Goal: Find specific page/section: Find specific page/section

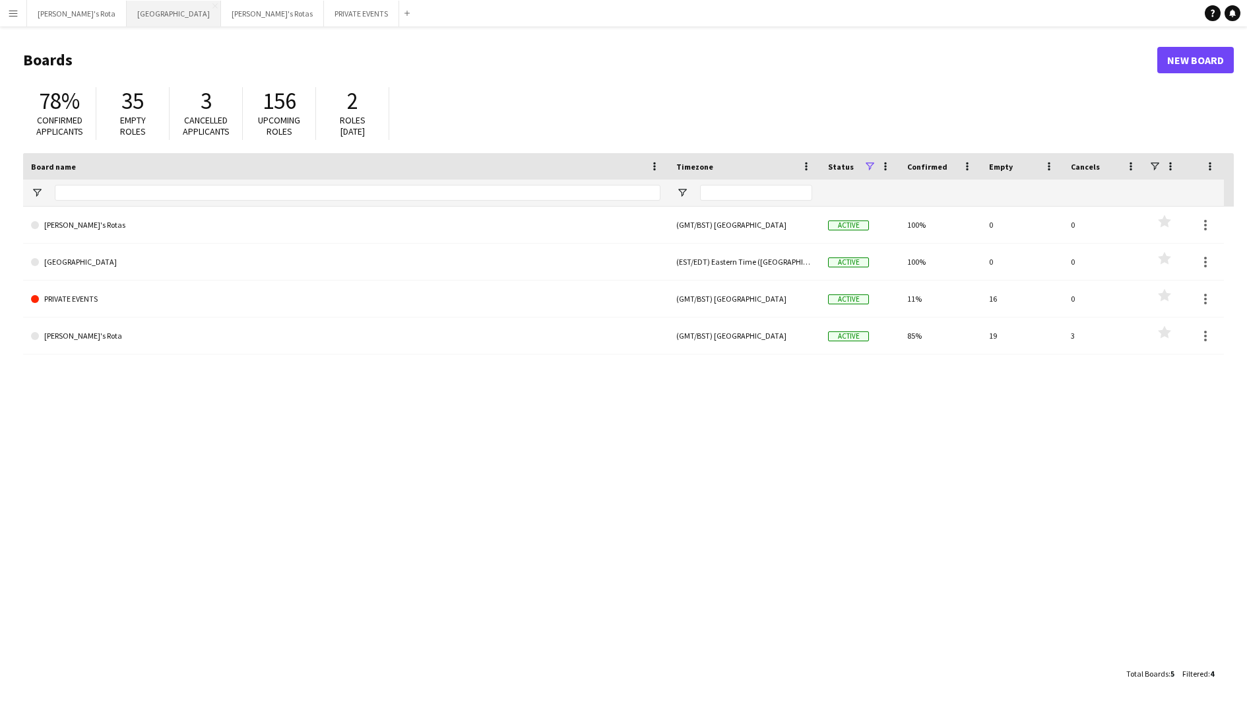
click at [127, 18] on button "MIAMI Close" at bounding box center [174, 14] width 94 height 26
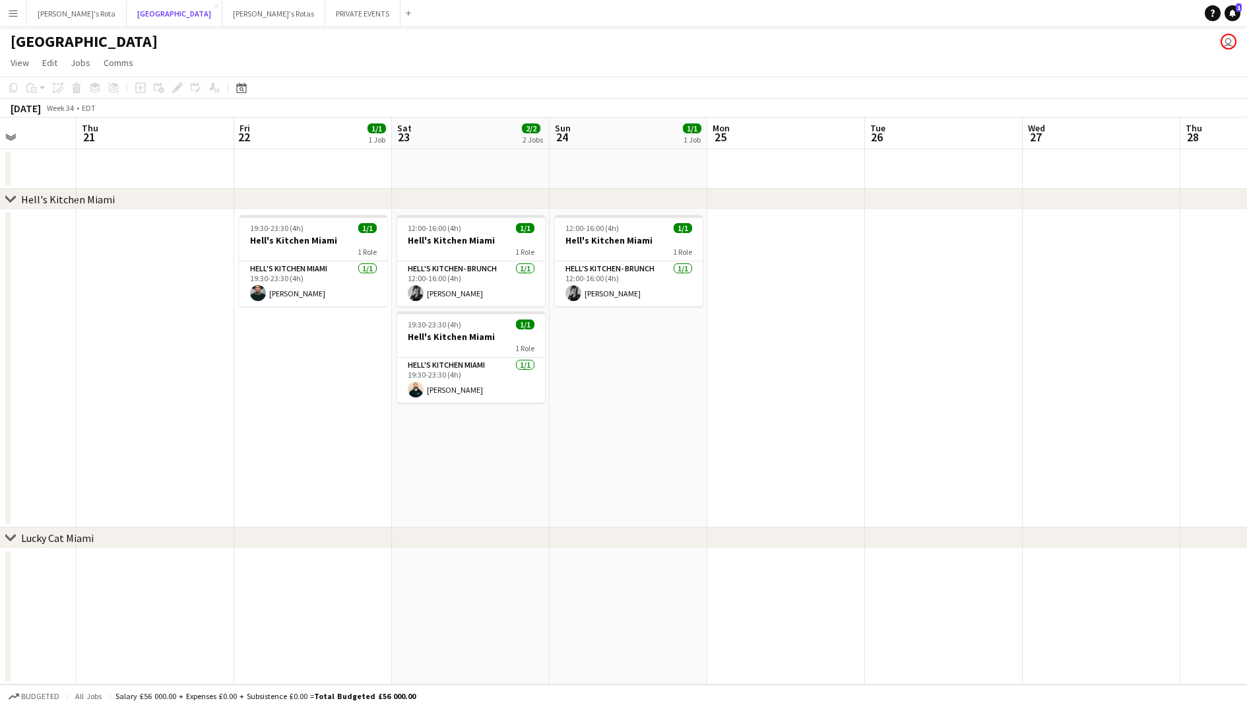
scroll to position [0, 422]
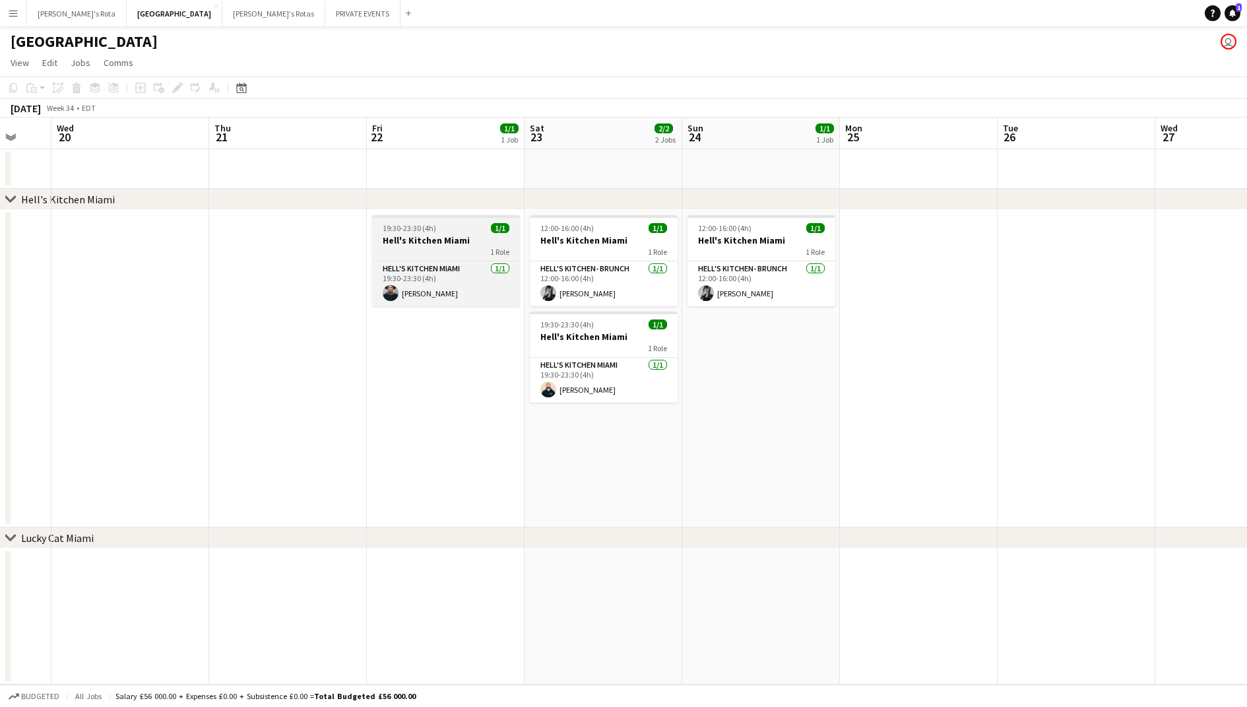
click at [395, 231] on span "19:30-23:30 (4h)" at bounding box center [409, 228] width 53 height 10
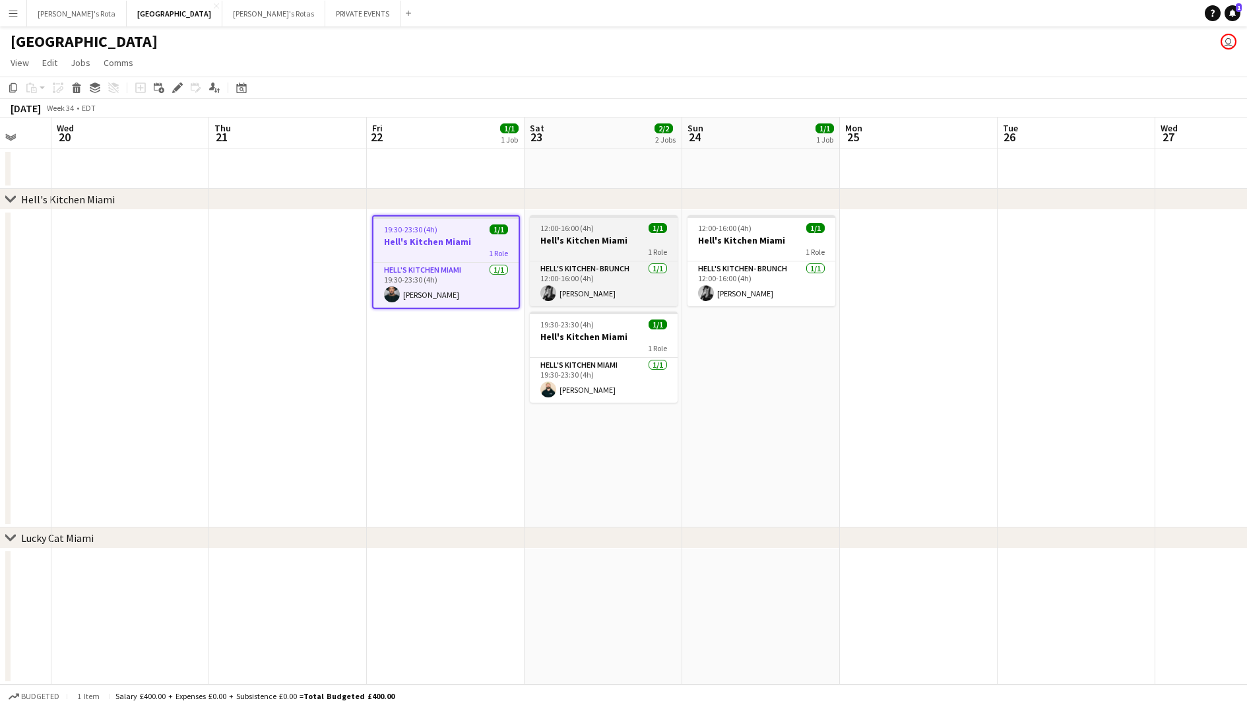
click at [596, 237] on h3 "Hell's Kitchen Miami" at bounding box center [604, 240] width 148 height 12
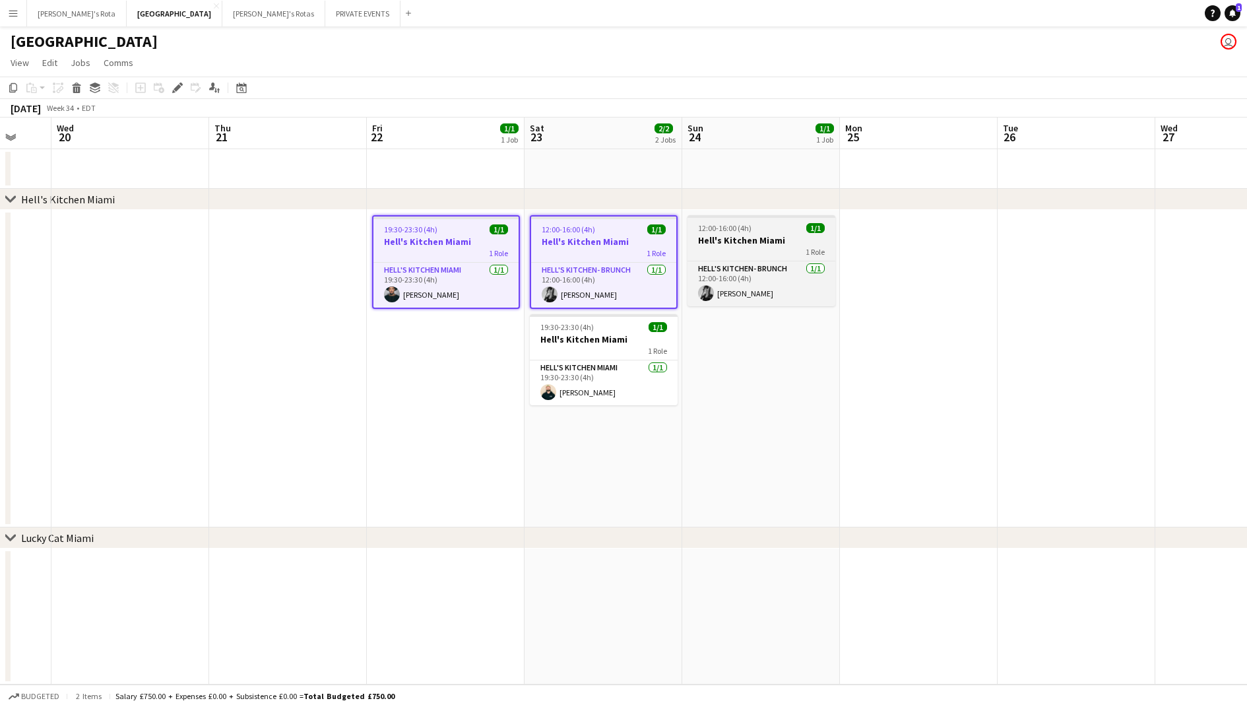
click at [749, 231] on span "12:00-16:00 (4h)" at bounding box center [724, 228] width 53 height 10
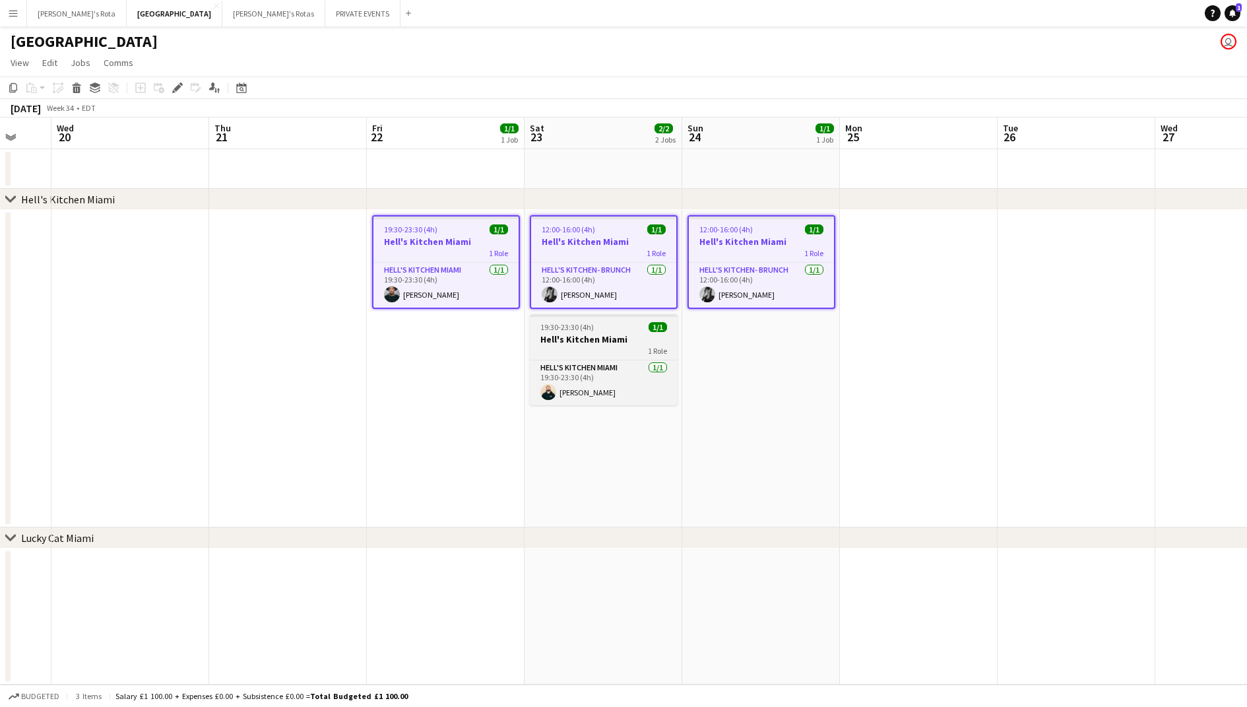
click at [579, 341] on h3 "Hell's Kitchen Miami" at bounding box center [604, 339] width 148 height 12
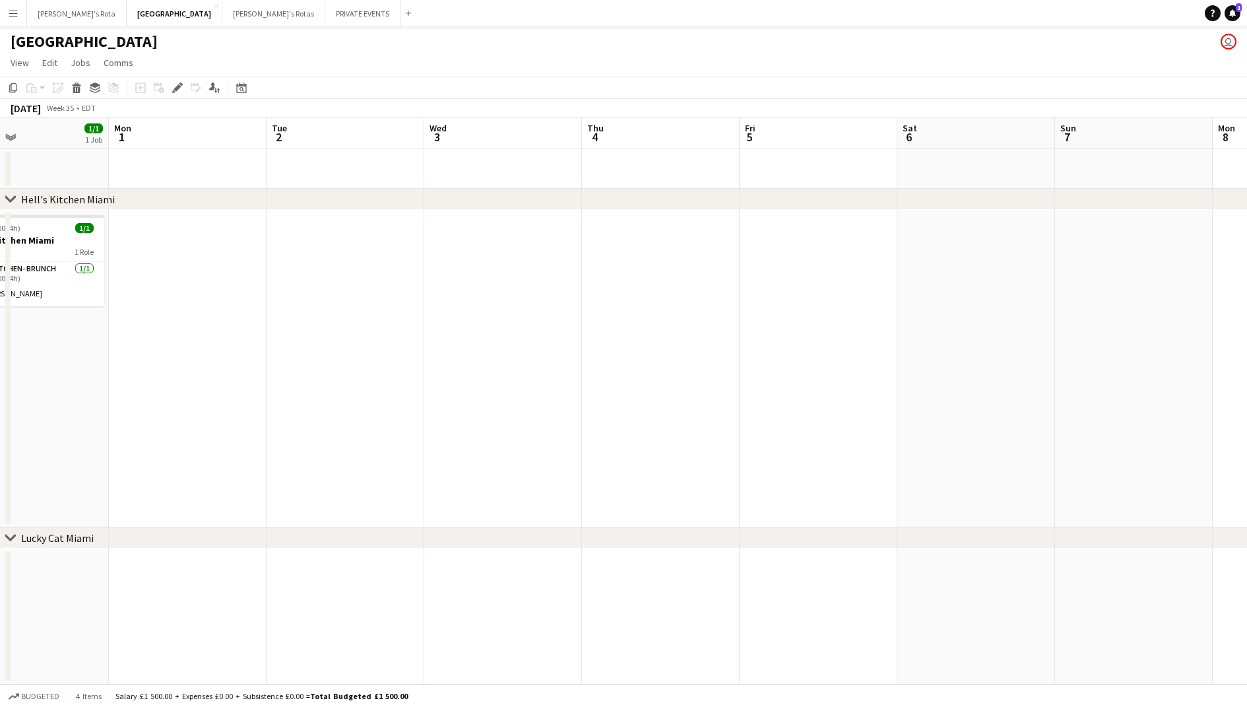
scroll to position [0, 459]
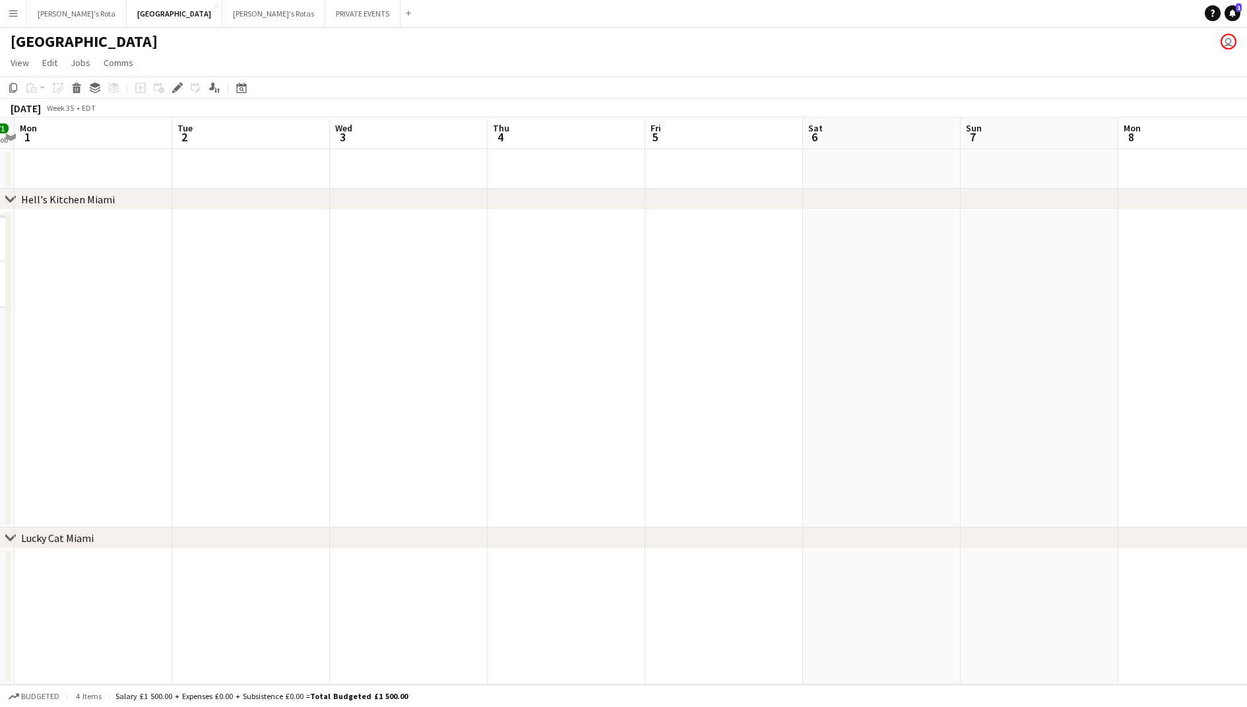
click at [691, 286] on app-date-cell at bounding box center [724, 368] width 158 height 317
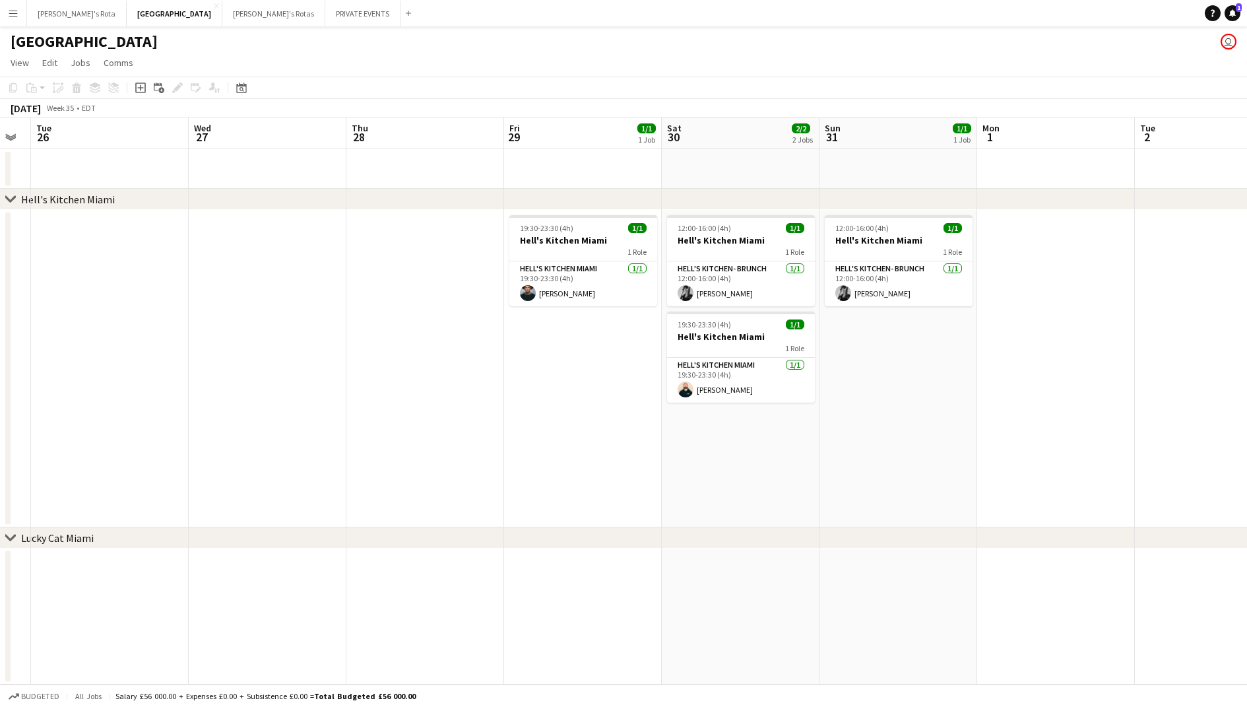
scroll to position [0, 352]
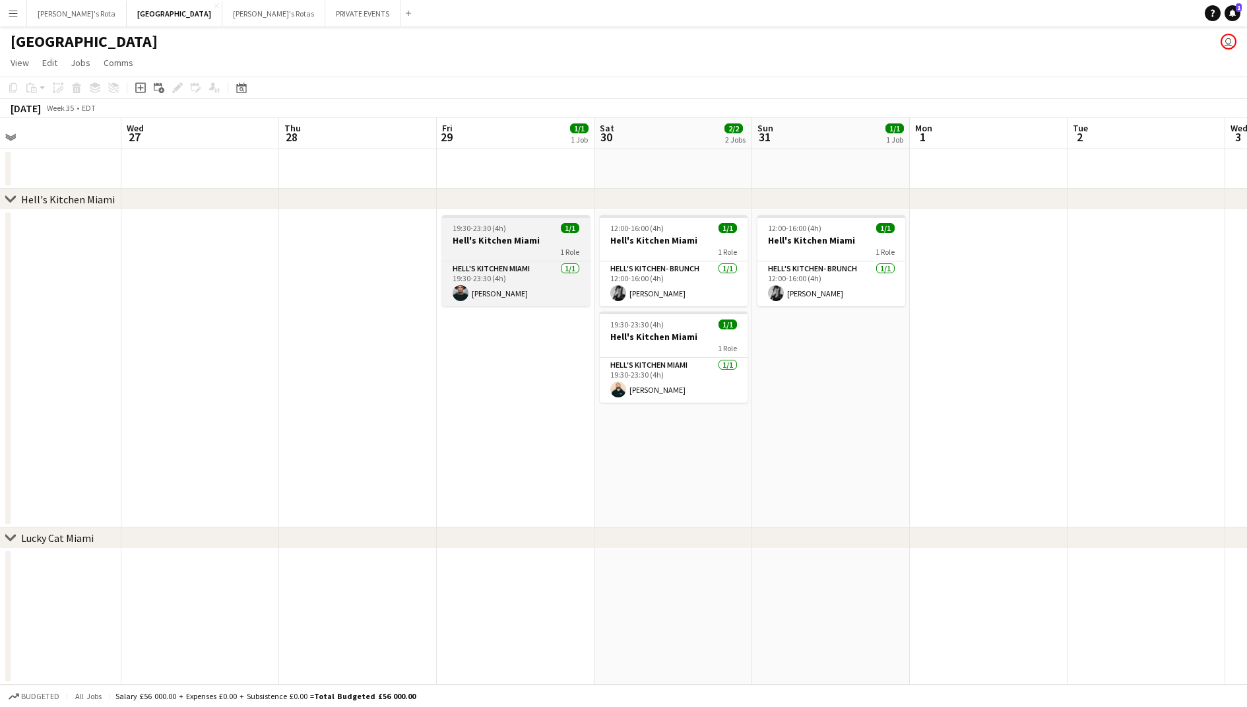
click at [519, 237] on h3 "Hell's Kitchen Miami" at bounding box center [516, 240] width 148 height 12
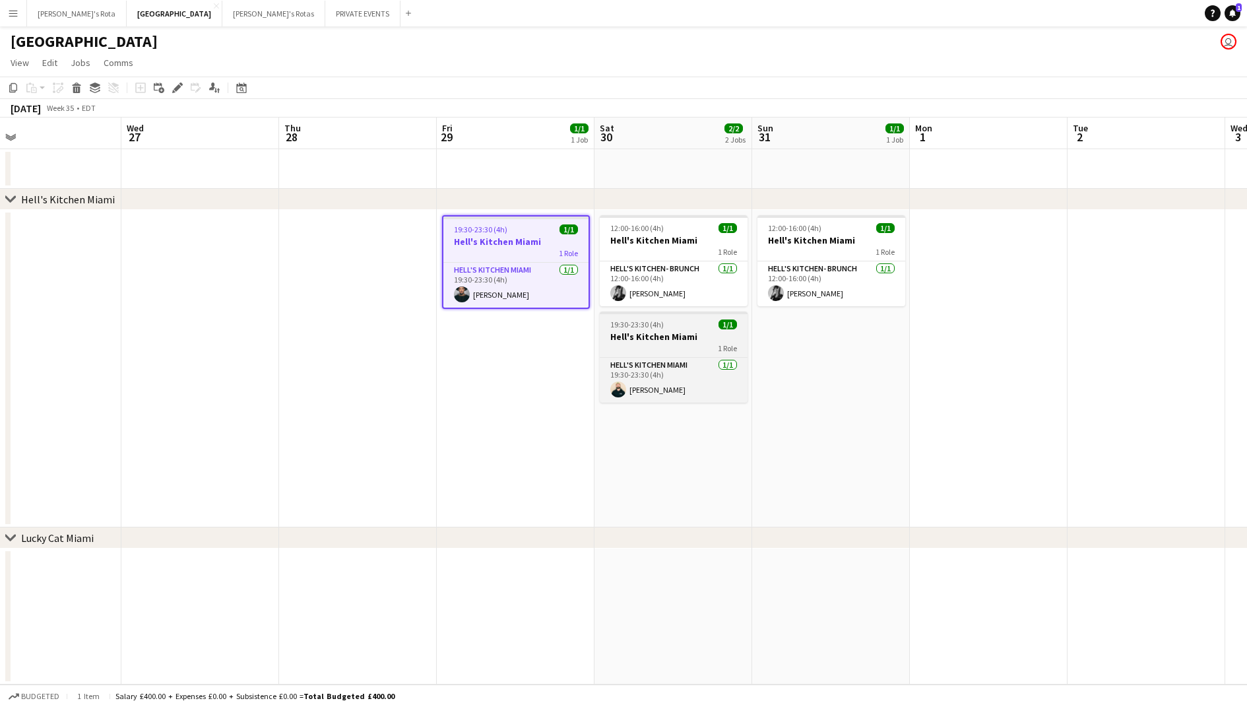
click at [669, 325] on div "19:30-23:30 (4h) 1/1" at bounding box center [674, 324] width 148 height 10
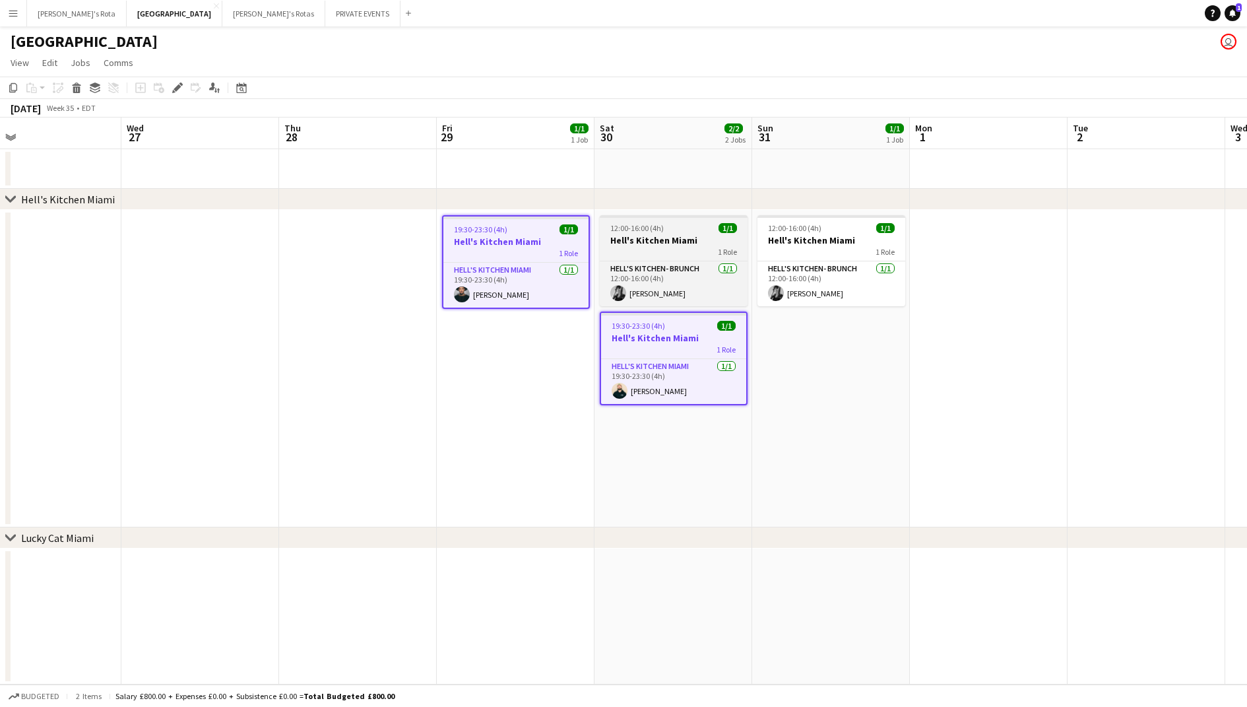
click at [681, 251] on div "1 Role" at bounding box center [674, 251] width 148 height 11
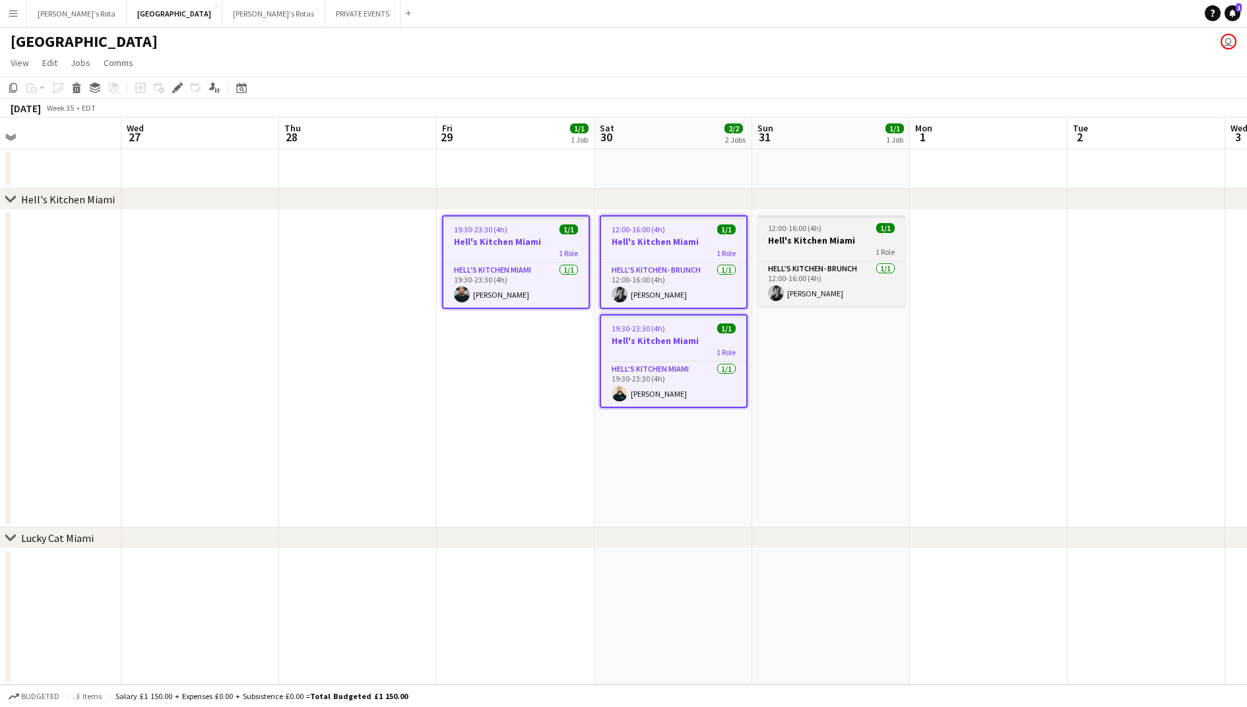
click at [819, 233] on app-job-card "12:00-16:00 (4h) 1/1 Hell's Kitchen Miami 1 Role Hell's Kitchen- BRUNCH [DATE] …" at bounding box center [831, 260] width 148 height 91
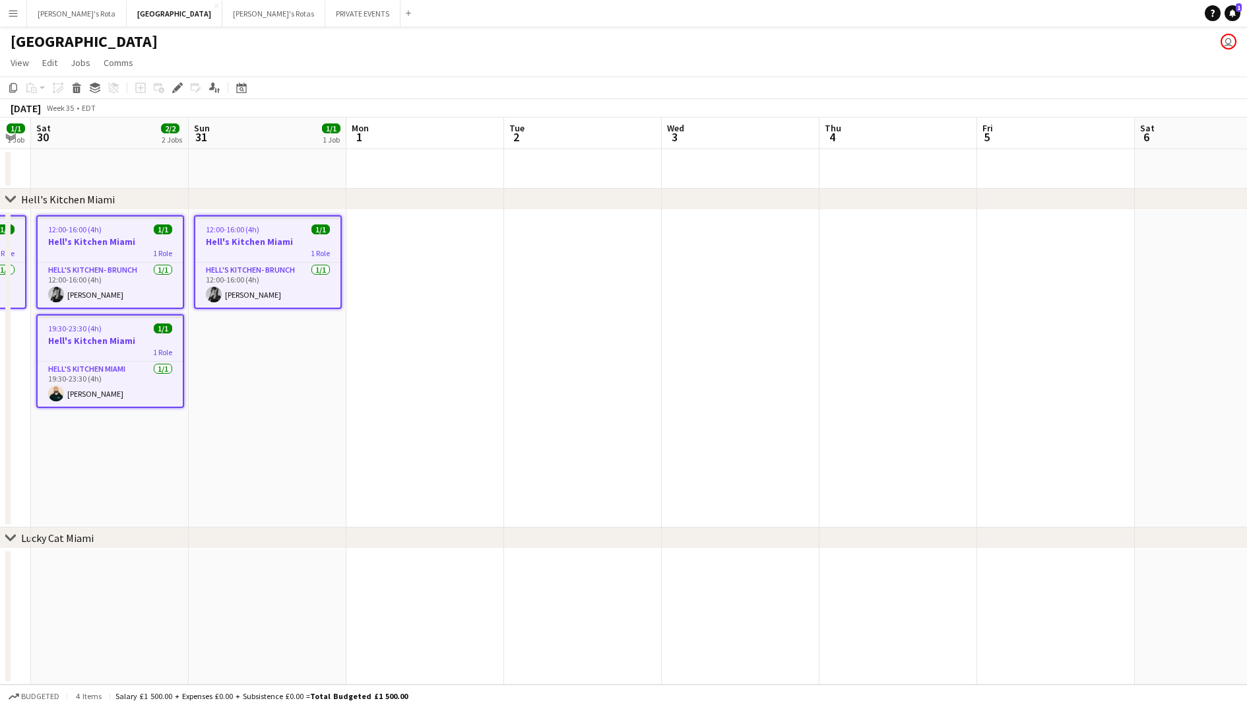
scroll to position [0, 443]
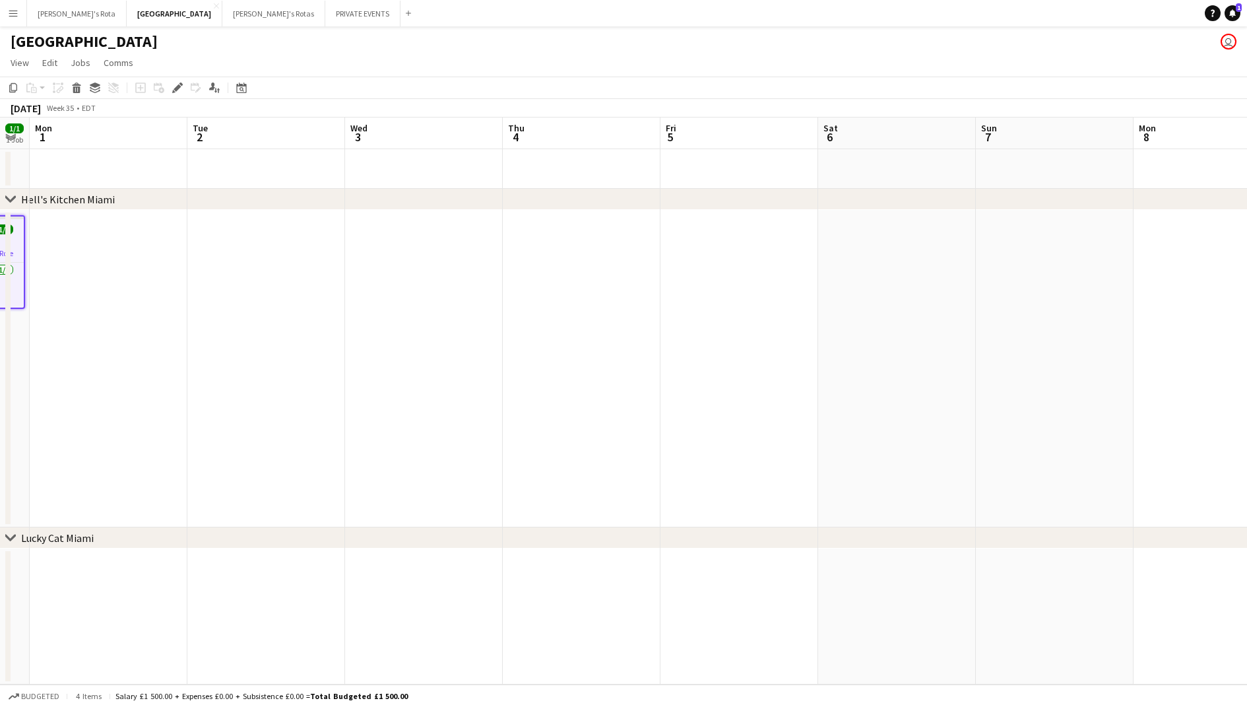
click at [753, 327] on app-date-cell at bounding box center [739, 368] width 158 height 317
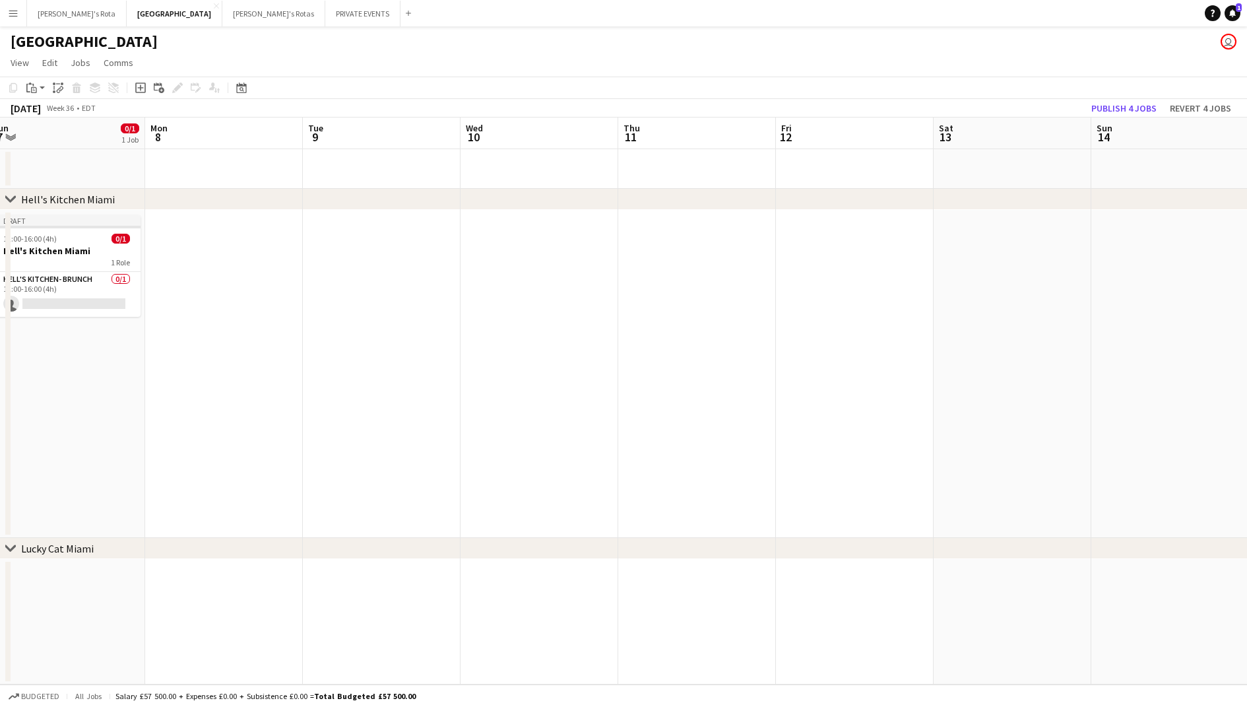
scroll to position [0, 493]
click at [855, 296] on app-date-cell at bounding box center [847, 374] width 158 height 328
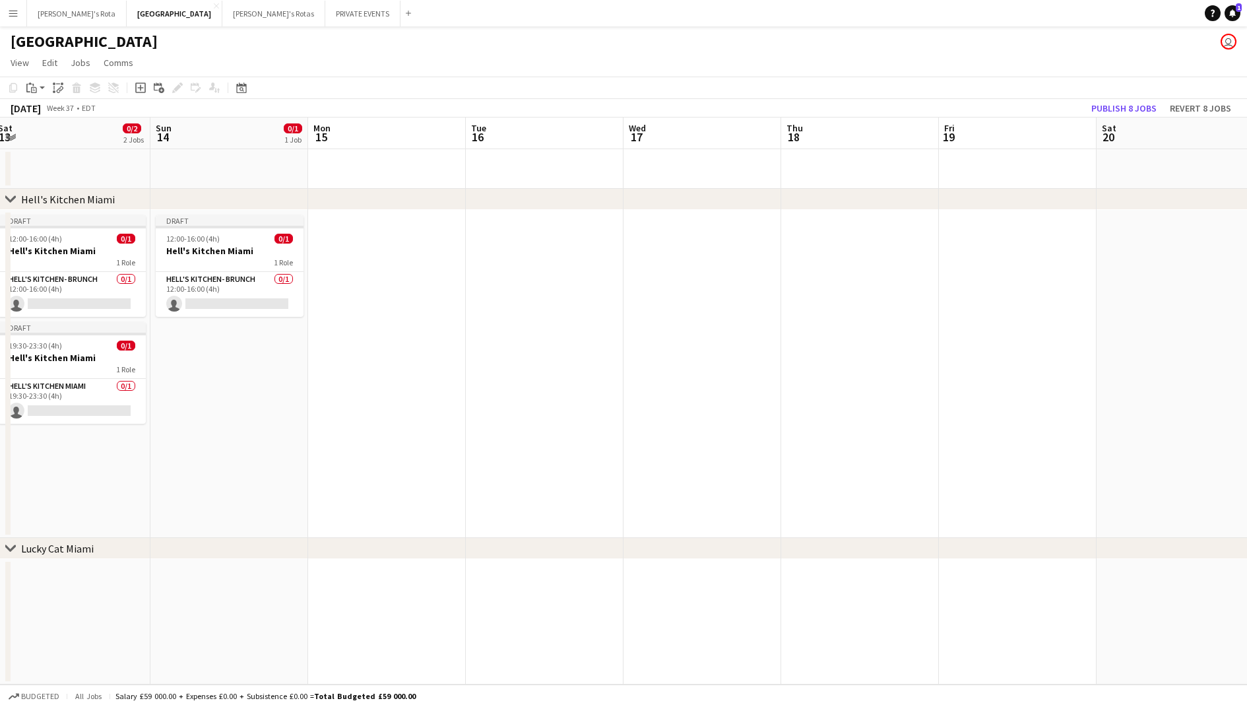
scroll to position [0, 502]
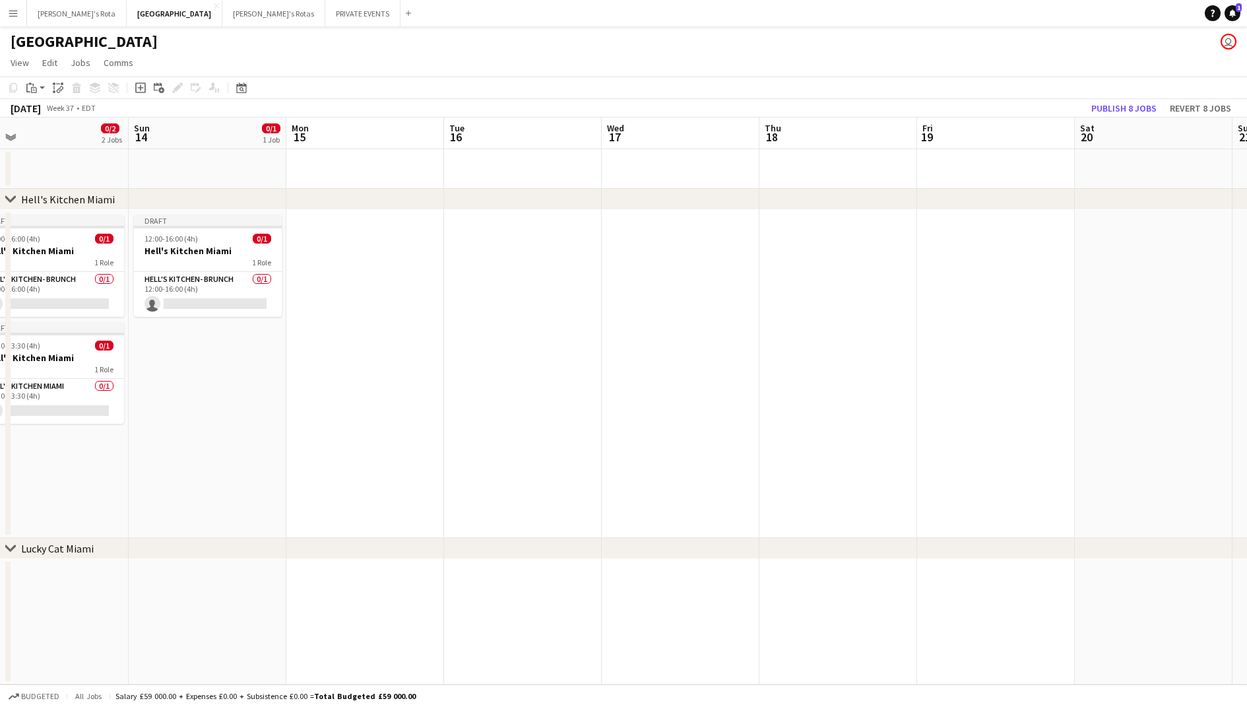
click at [979, 276] on app-date-cell at bounding box center [996, 374] width 158 height 328
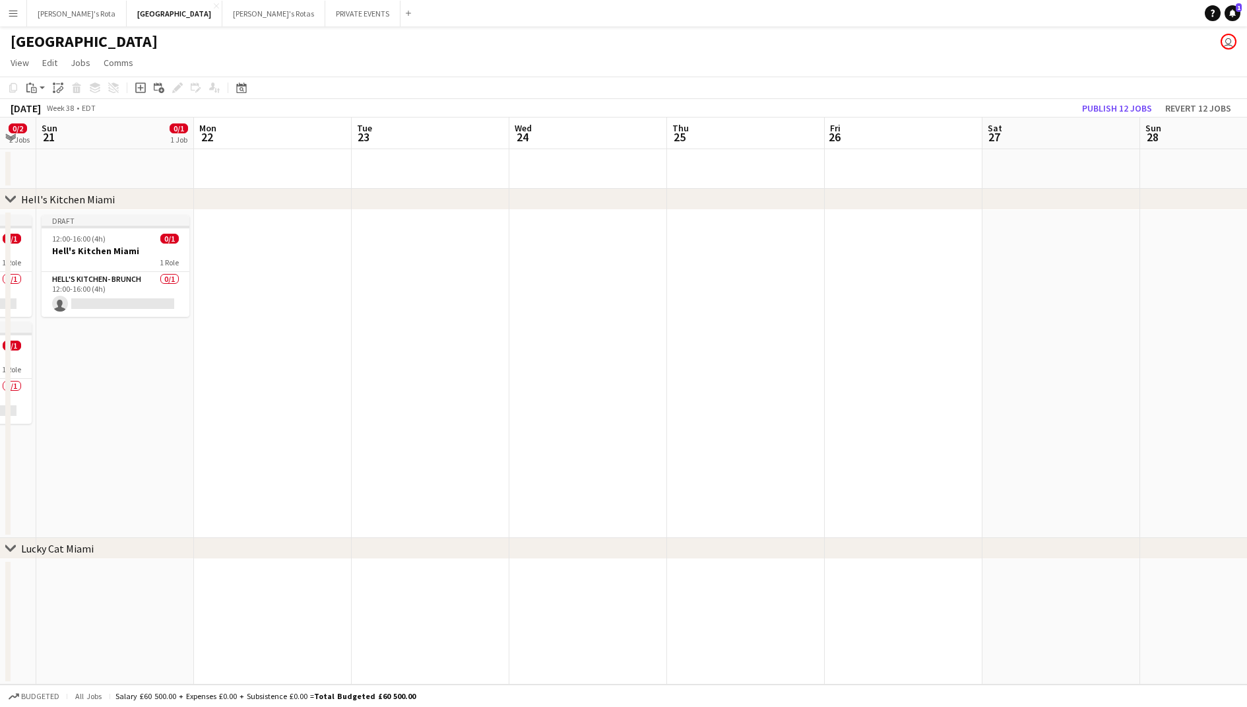
scroll to position [0, 408]
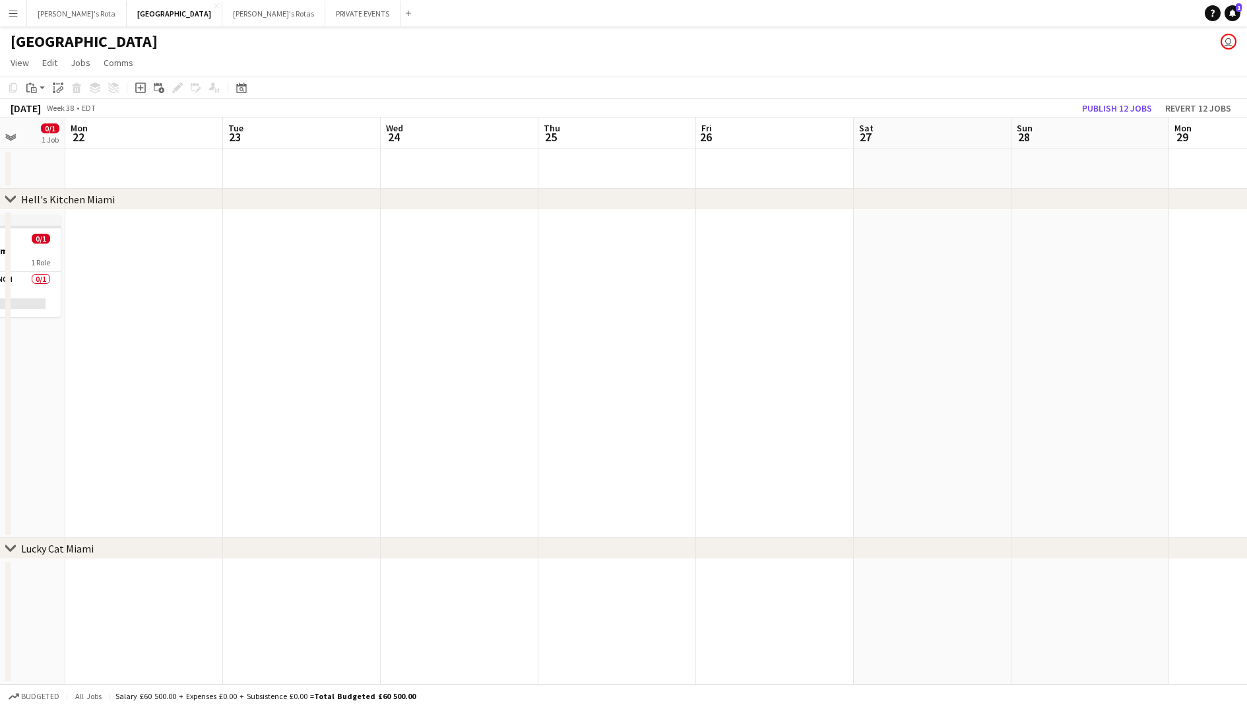
click at [844, 274] on app-date-cell at bounding box center [775, 374] width 158 height 328
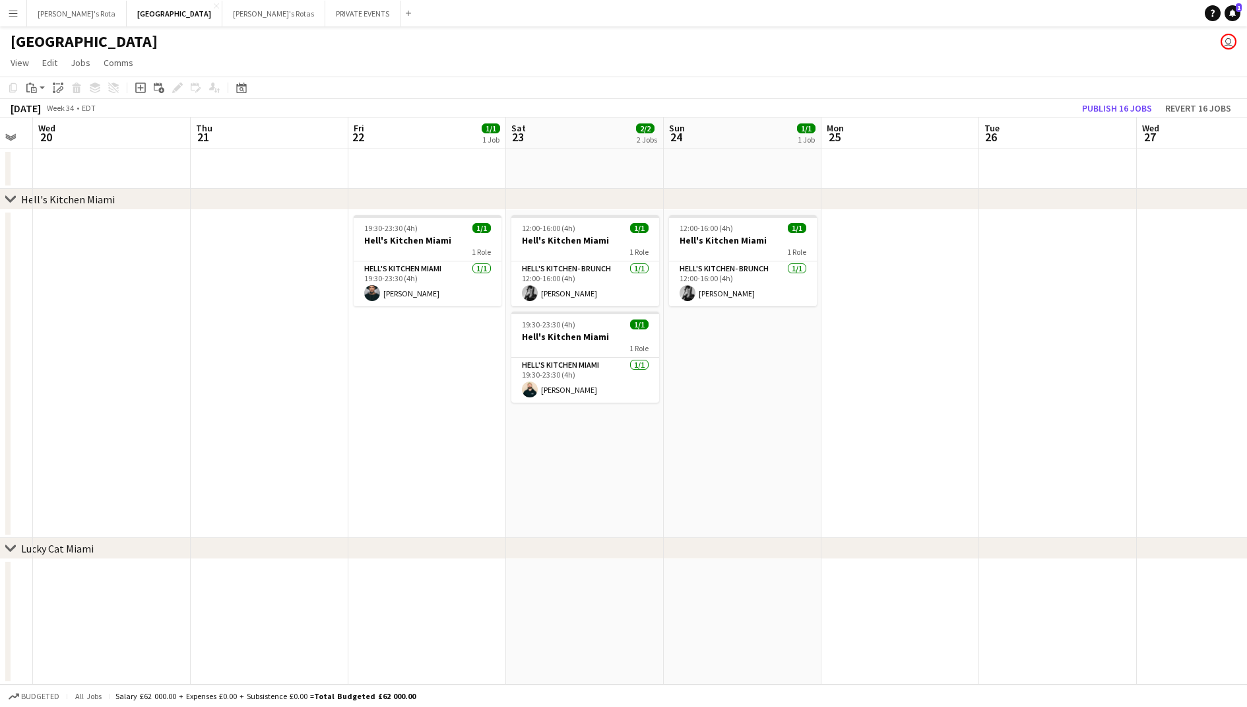
scroll to position [0, 342]
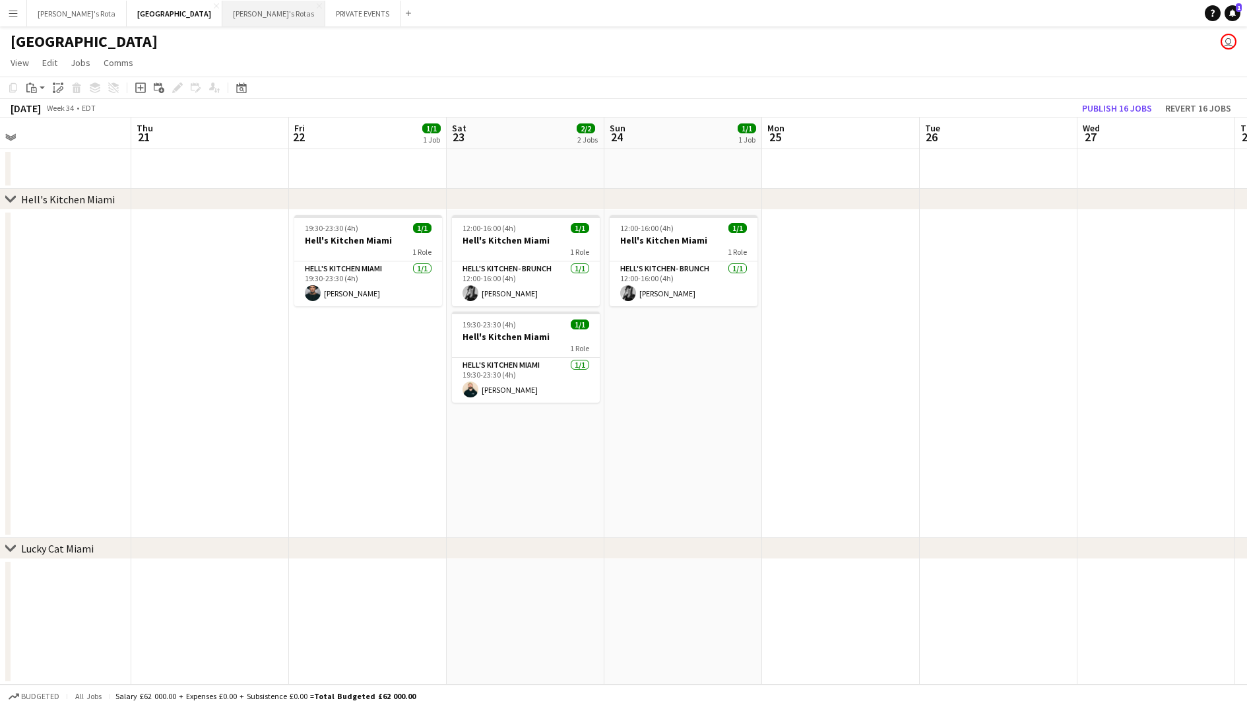
click at [222, 16] on button "[PERSON_NAME]'s Rotas Close" at bounding box center [273, 14] width 103 height 26
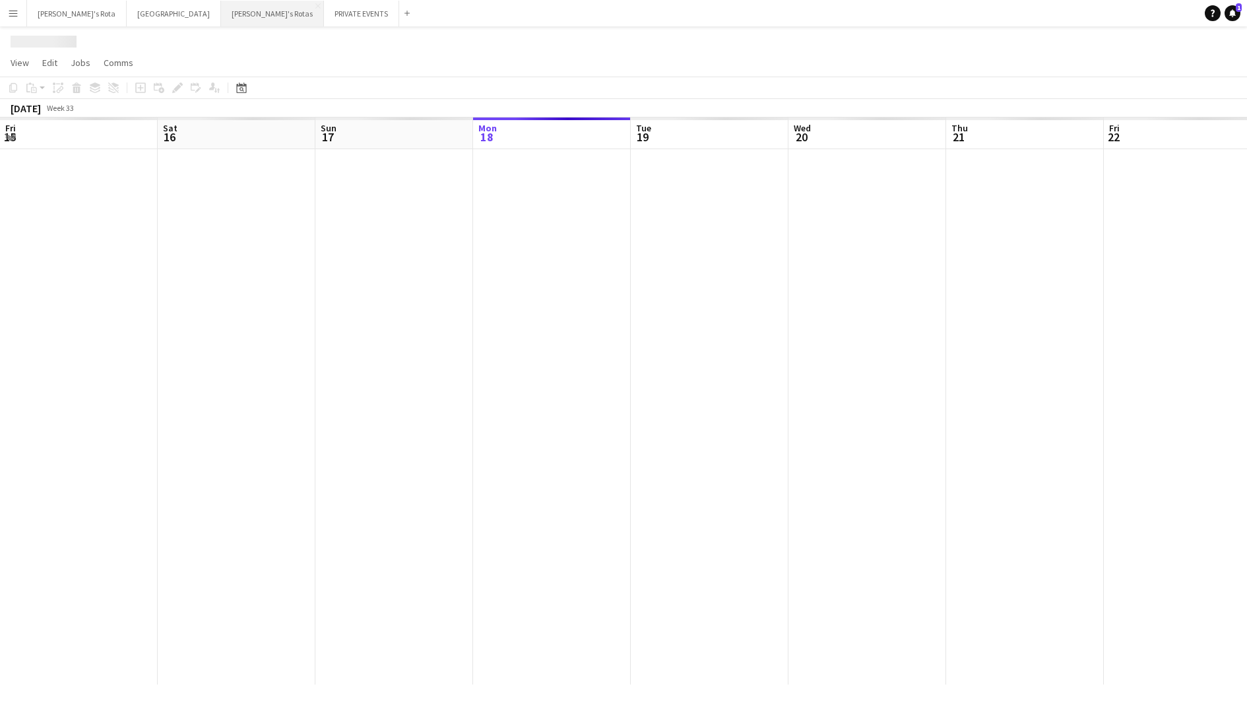
scroll to position [0, 315]
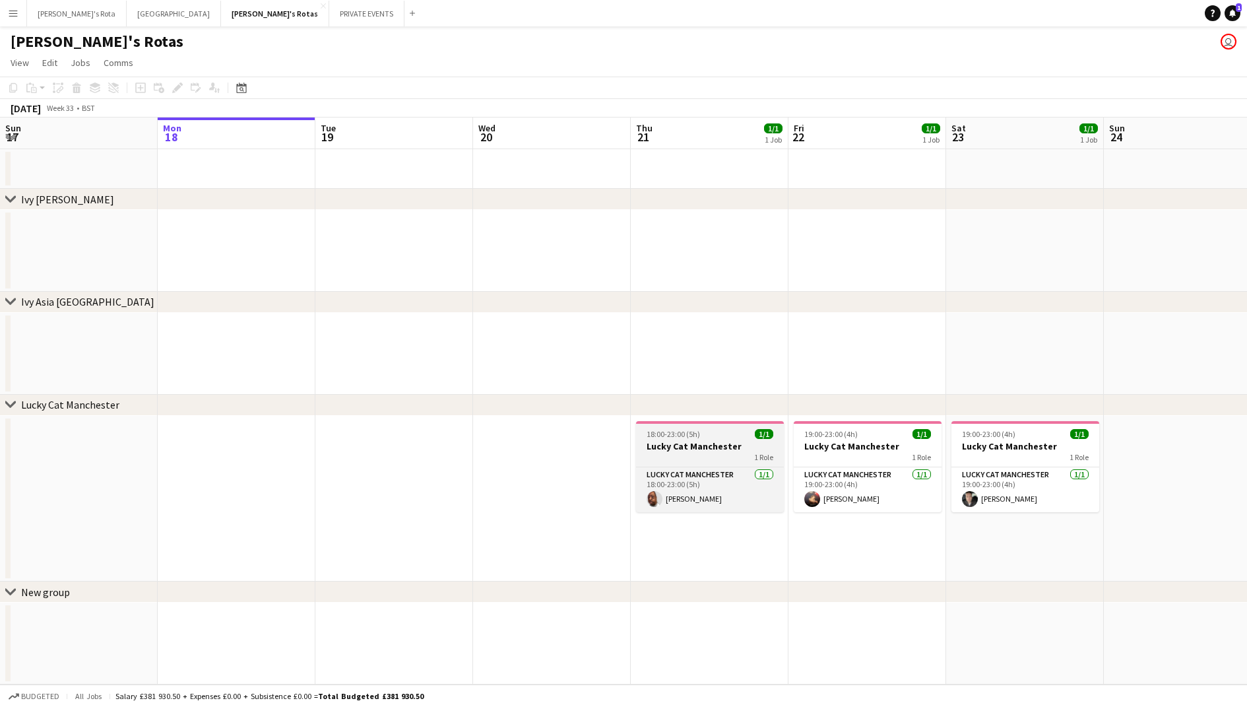
click at [704, 455] on div "1 Role" at bounding box center [710, 457] width 148 height 11
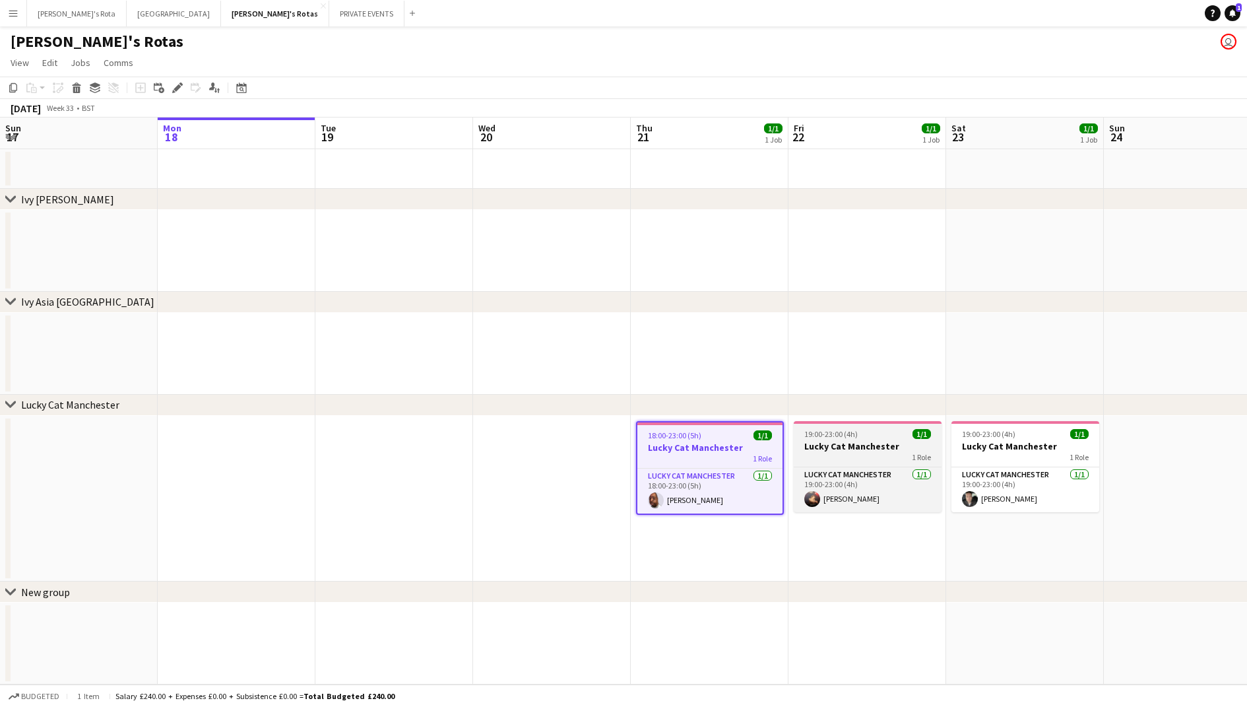
click at [896, 436] on div "19:00-23:00 (4h) 1/1" at bounding box center [868, 434] width 148 height 10
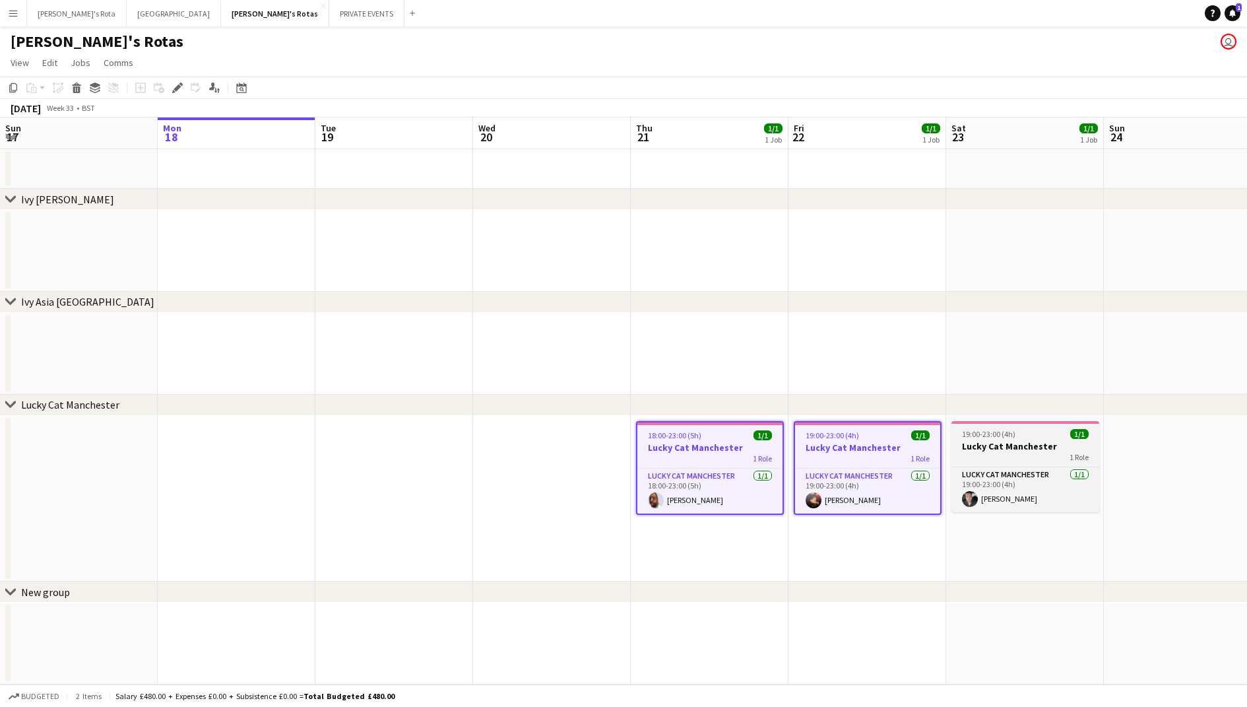
click at [968, 447] on h3 "Lucky Cat Manchester" at bounding box center [1025, 446] width 148 height 12
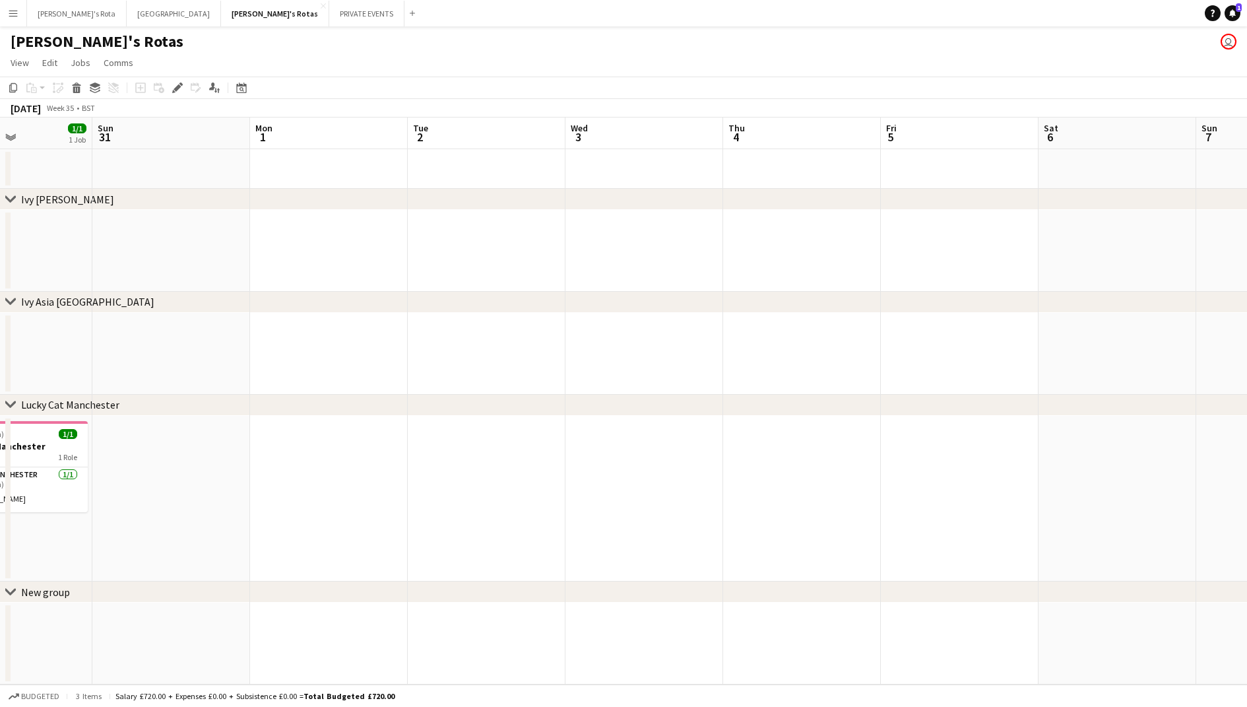
scroll to position [0, 383]
click at [956, 467] on app-date-cell at bounding box center [958, 499] width 158 height 166
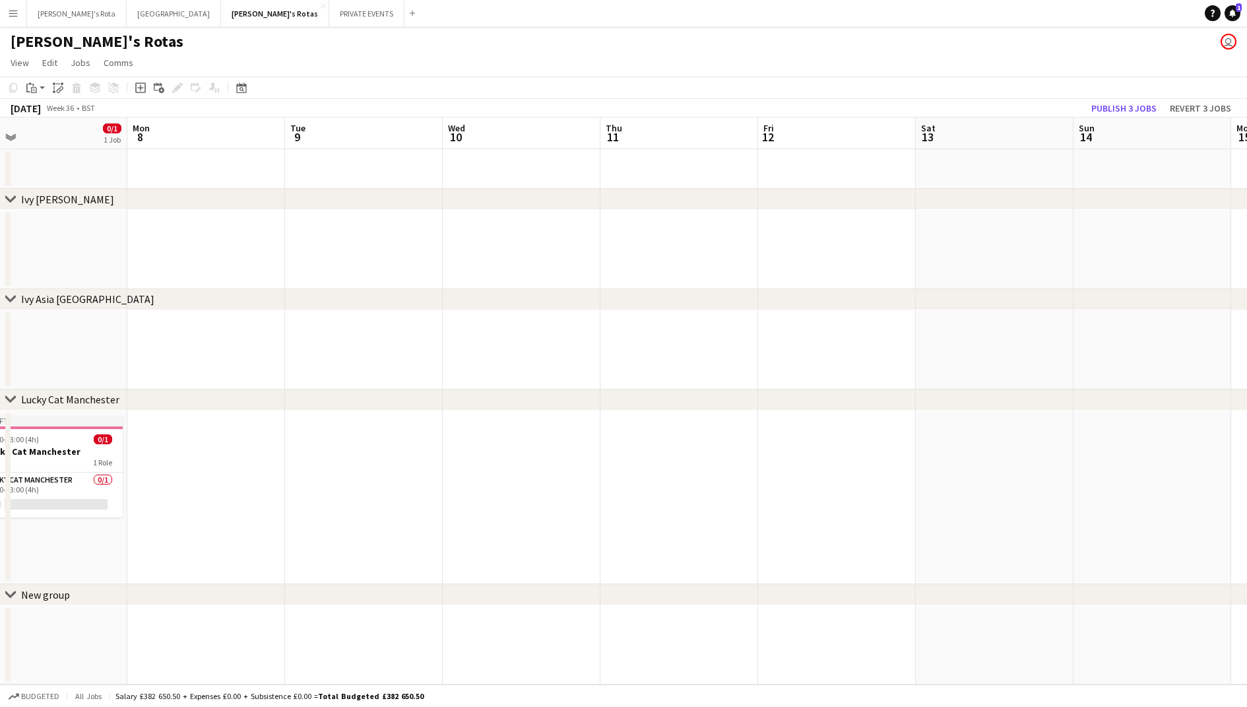
scroll to position [0, 427]
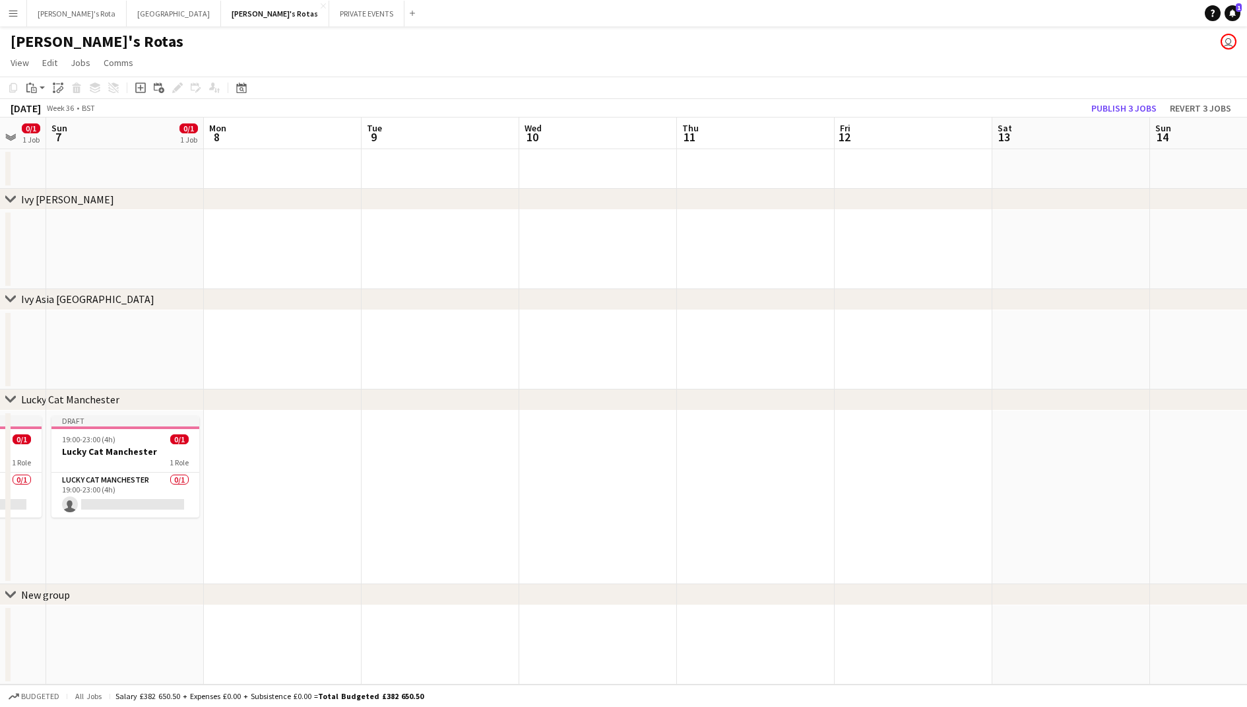
click at [891, 466] on app-date-cell at bounding box center [914, 497] width 158 height 174
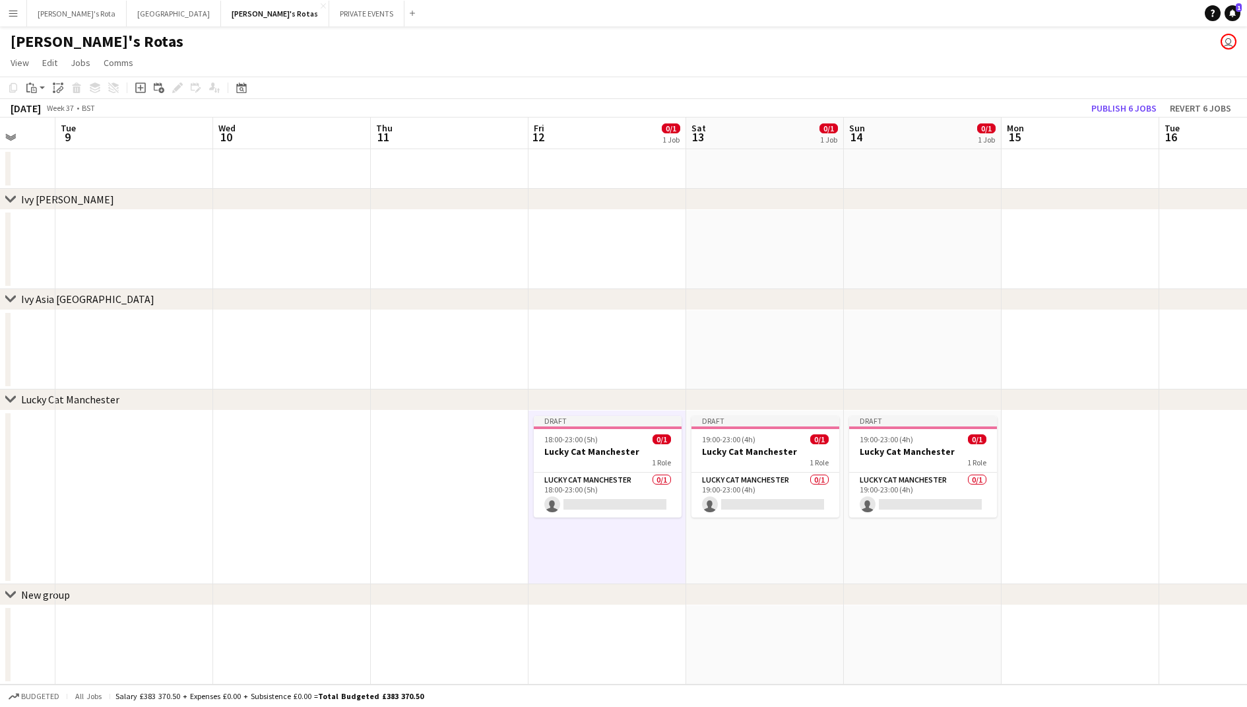
scroll to position [0, 429]
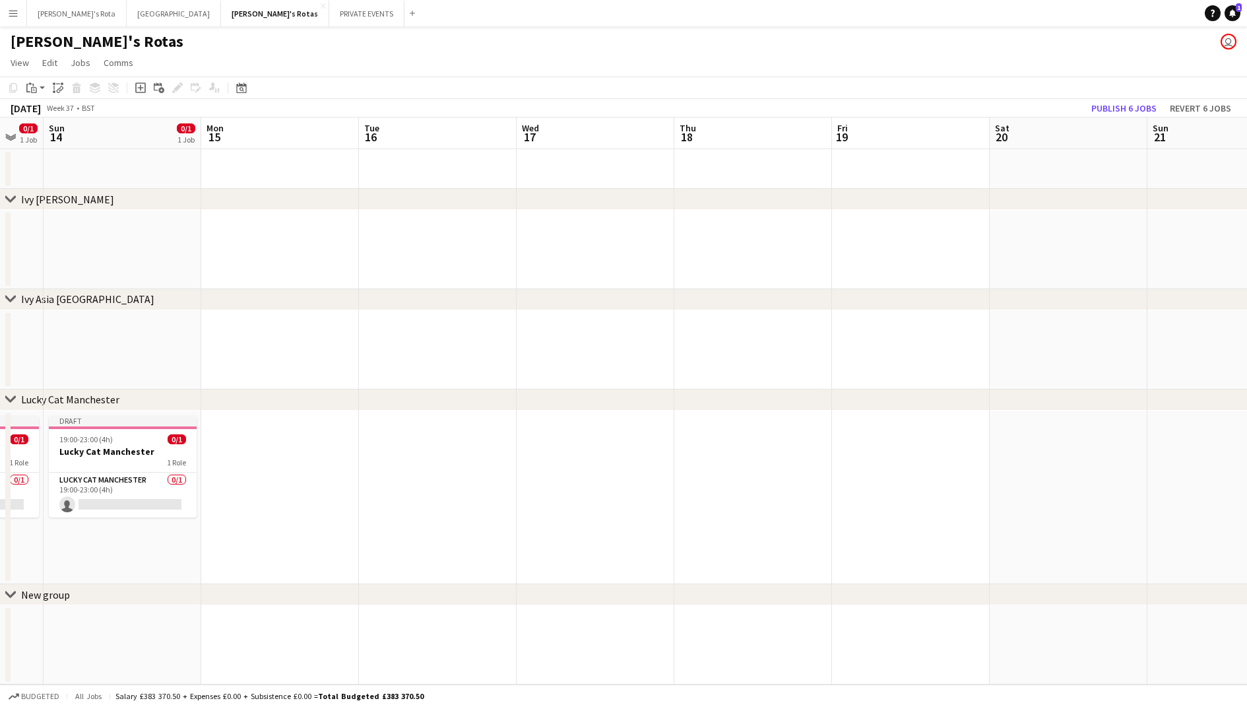
click at [880, 464] on app-date-cell at bounding box center [911, 497] width 158 height 174
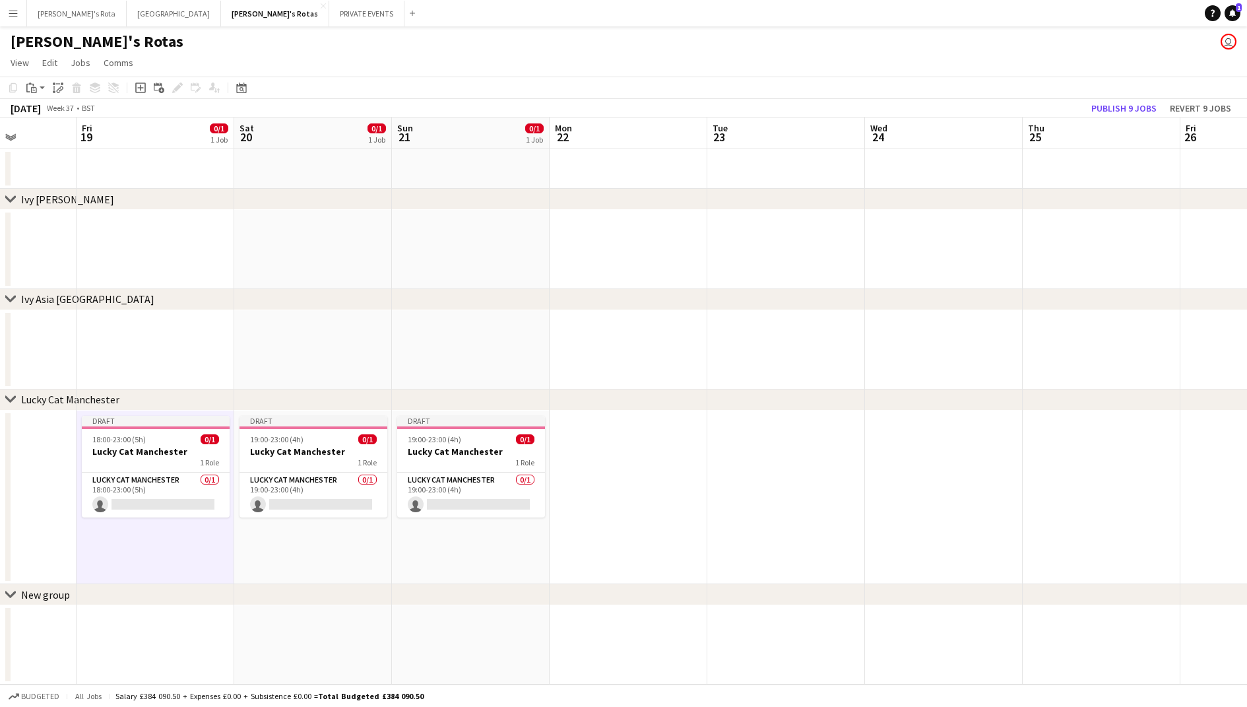
scroll to position [0, 416]
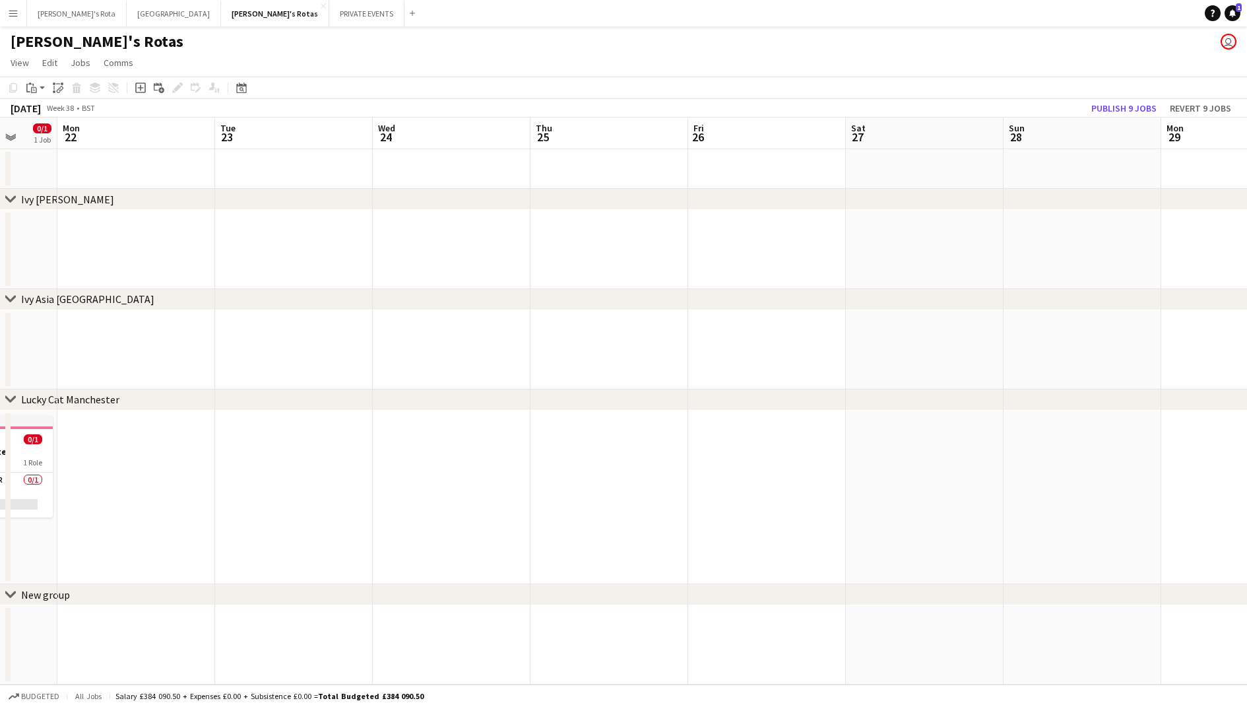
click at [734, 465] on app-date-cell at bounding box center [767, 497] width 158 height 174
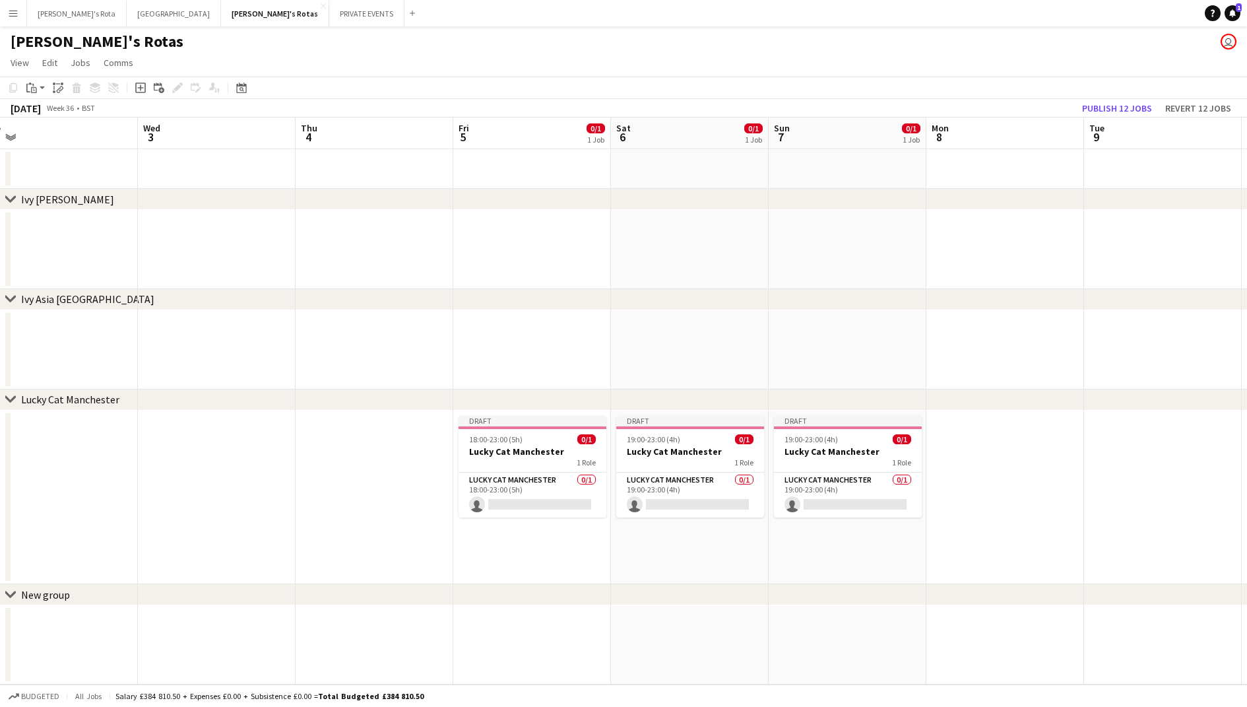
scroll to position [0, 515]
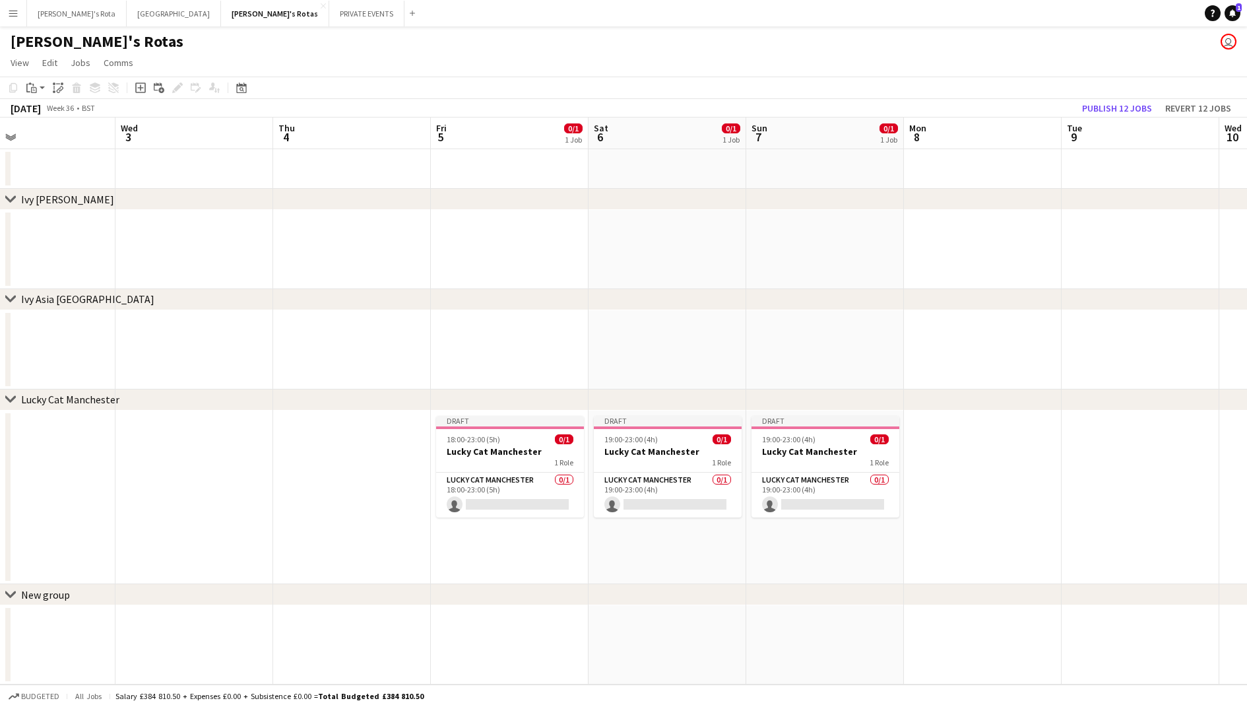
click at [814, 542] on app-date-cell "Draft 19:00-23:00 (4h) 0/1 Lucky Cat Manchester 1 Role Lucky Cat Manchester 0/1…" at bounding box center [825, 497] width 158 height 174
click at [127, 13] on button "MIAMI Close" at bounding box center [174, 14] width 94 height 26
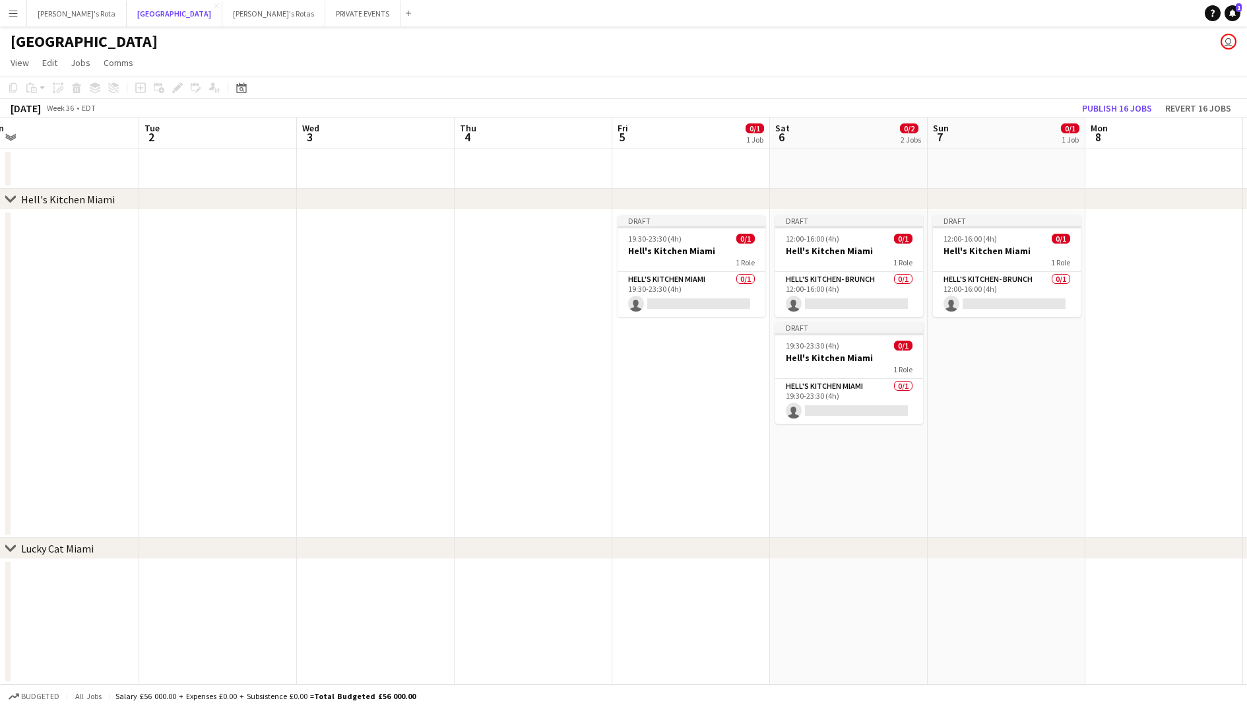
scroll to position [0, 420]
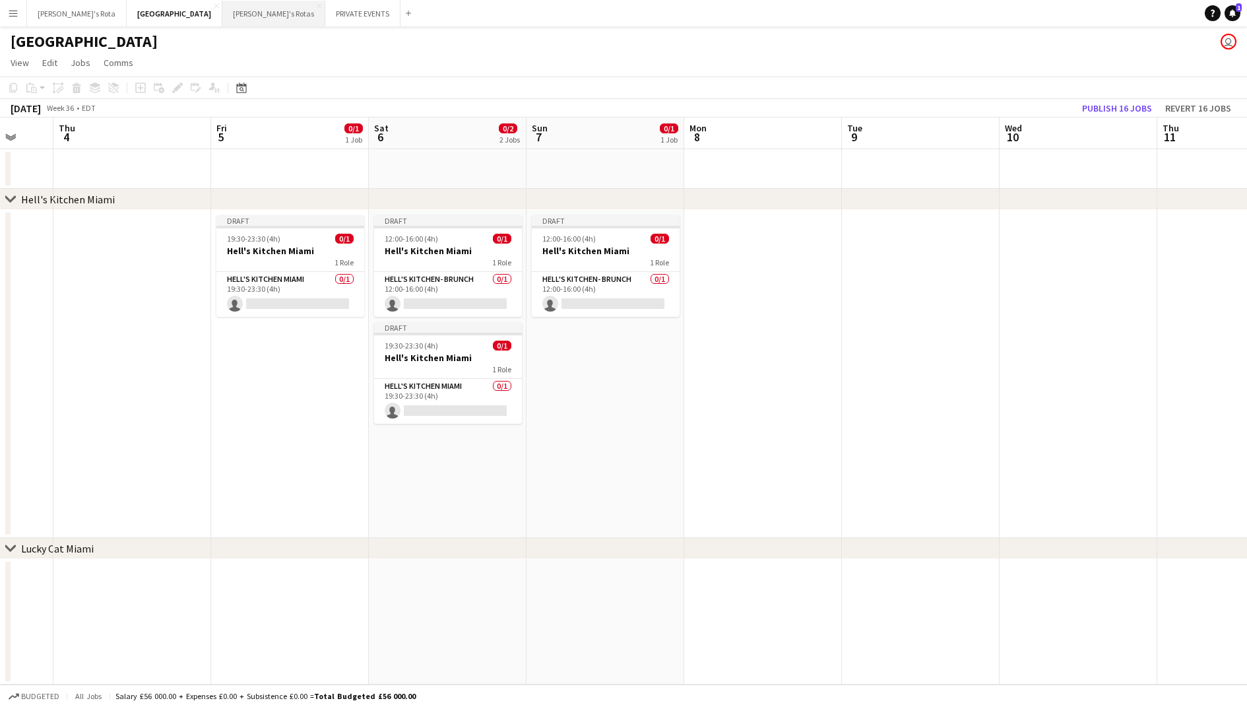
click at [222, 13] on button "[PERSON_NAME]'s Rotas Close" at bounding box center [273, 14] width 103 height 26
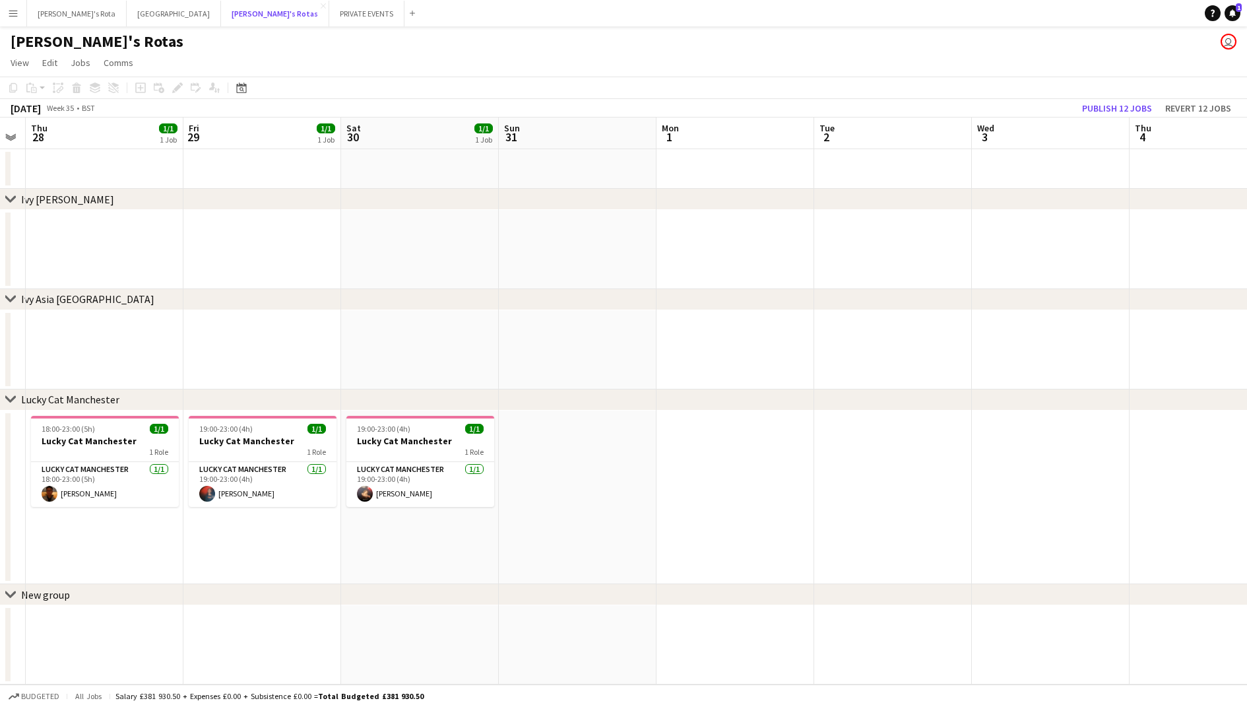
scroll to position [0, 337]
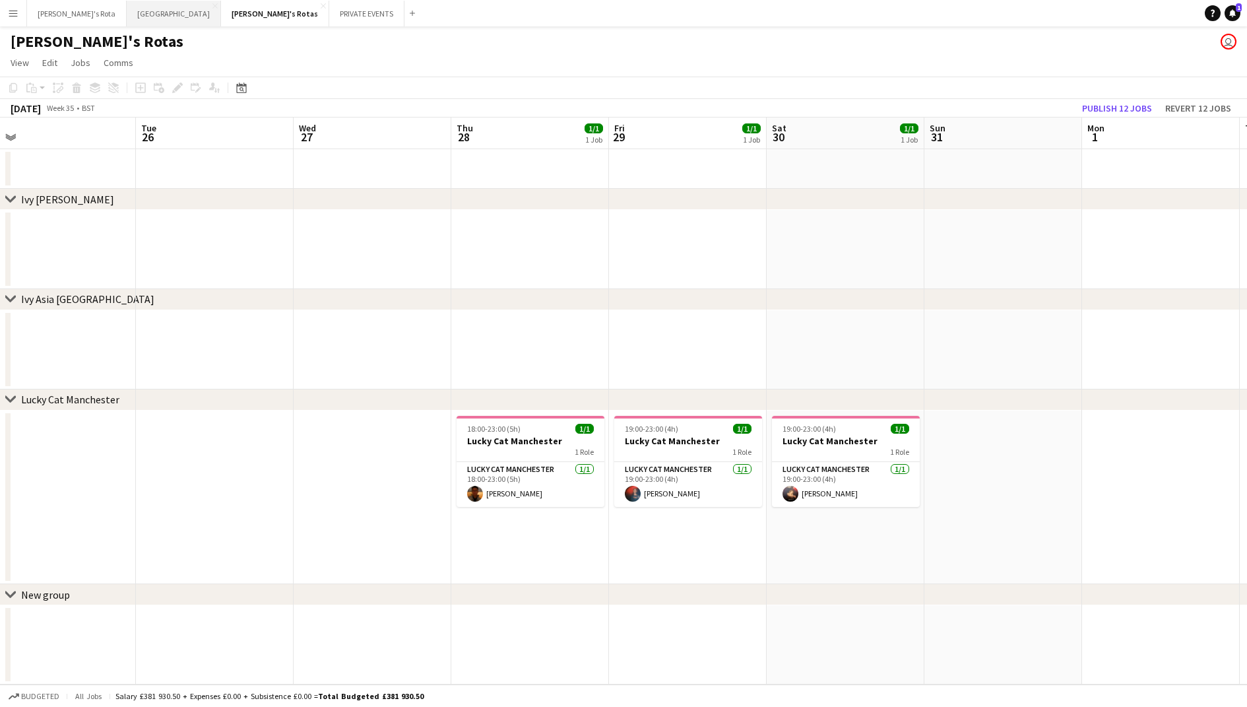
click at [127, 13] on button "MIAMI Close" at bounding box center [174, 14] width 94 height 26
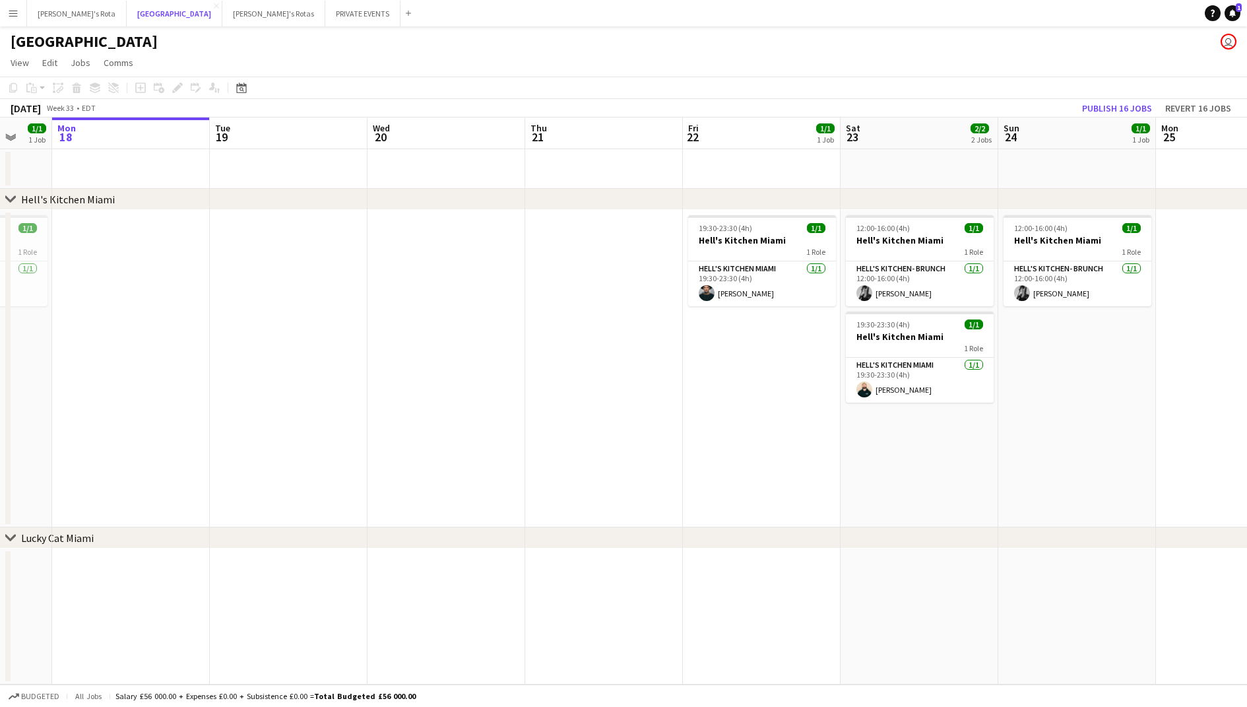
scroll to position [0, 445]
